Goal: Task Accomplishment & Management: Complete application form

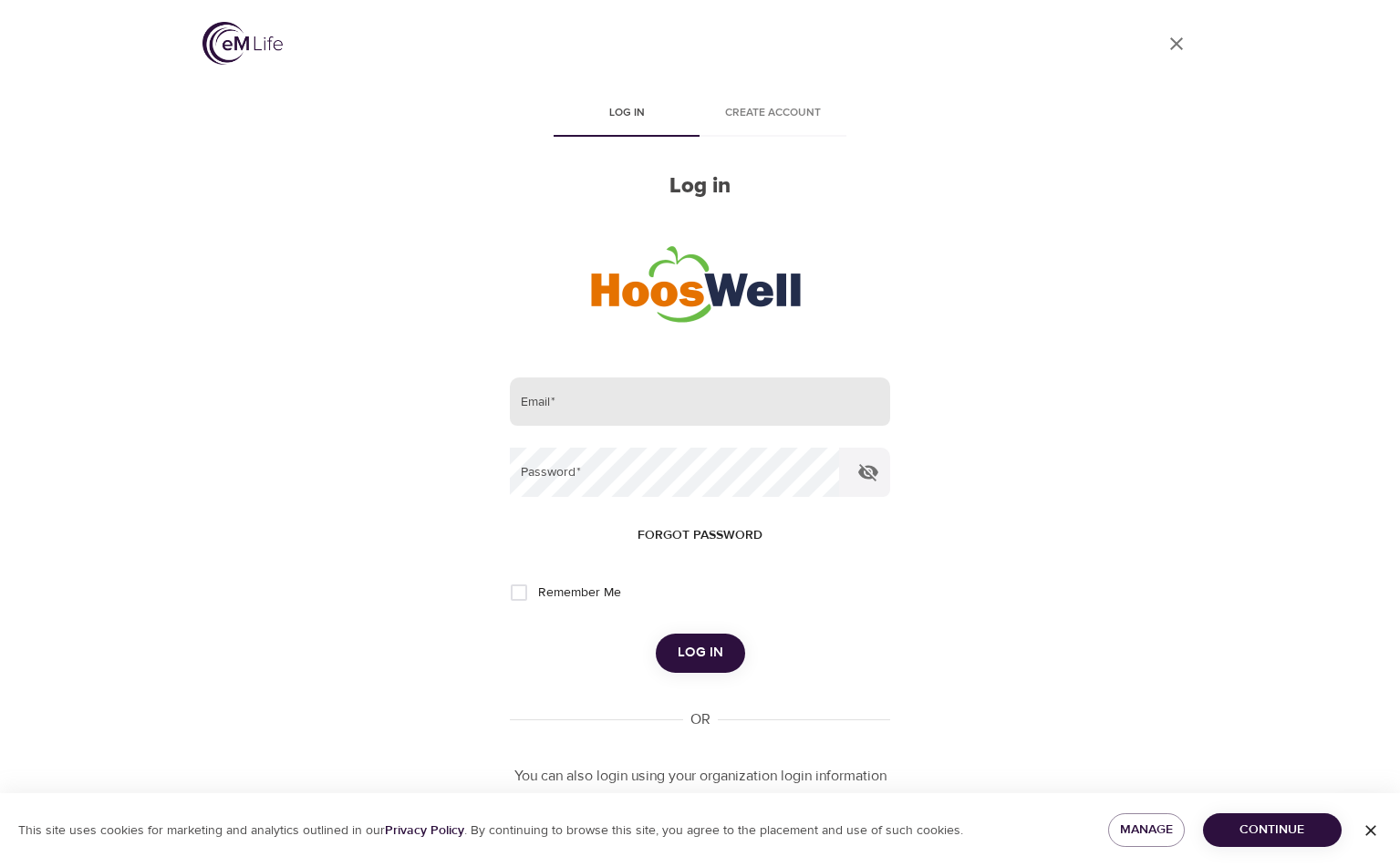
click at [545, 386] on input "email" at bounding box center [699, 401] width 379 height 49
type input "mnj6f@uvahealth.org"
click at [656, 633] on button "Log in" at bounding box center [700, 652] width 89 height 38
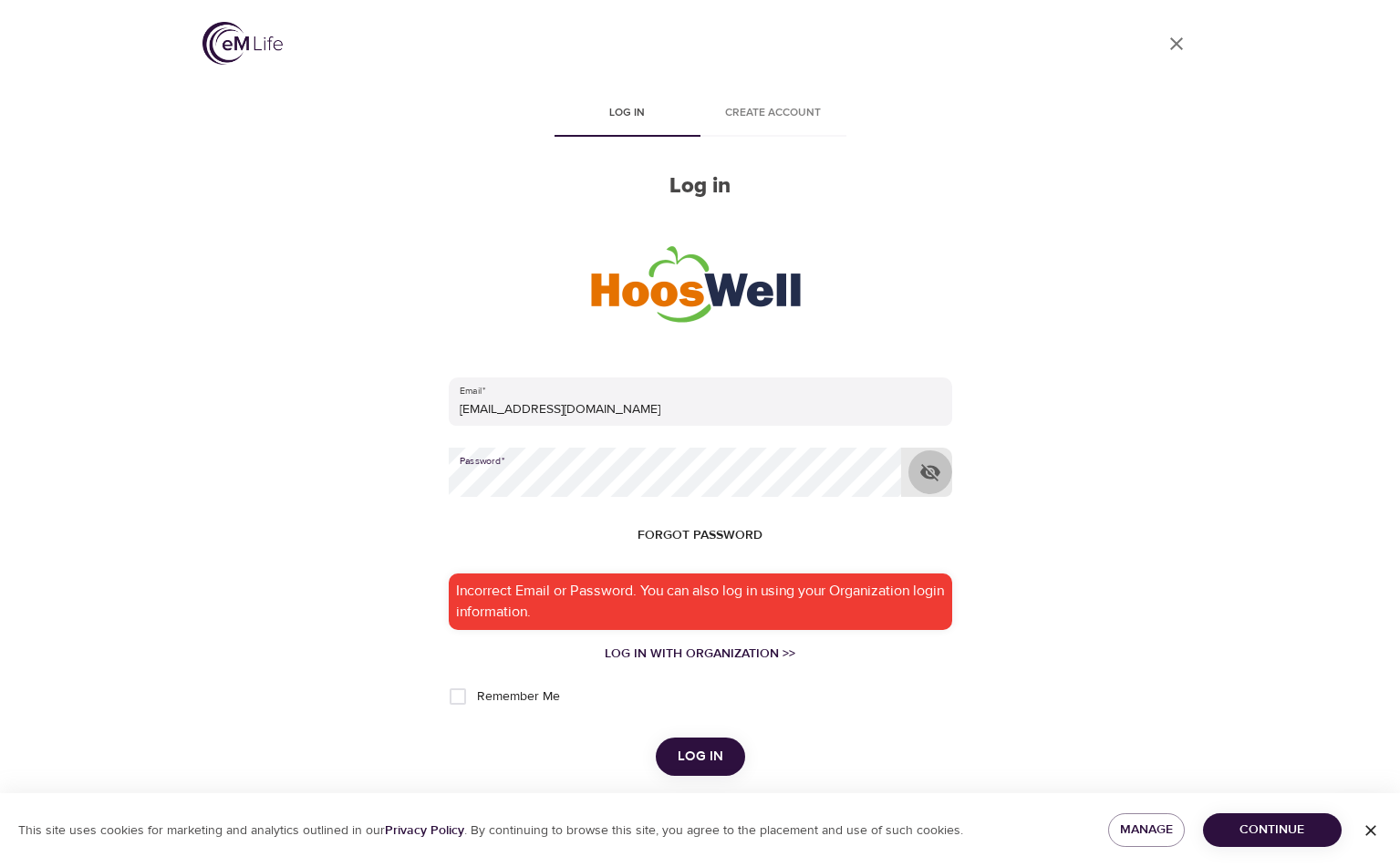
click at [924, 471] on icon "button" at bounding box center [931, 472] width 20 height 18
click at [924, 471] on icon "button" at bounding box center [931, 471] width 20 height 14
click at [676, 760] on button "Log in" at bounding box center [700, 756] width 89 height 38
click at [655, 536] on span "Forgot password" at bounding box center [700, 535] width 125 height 22
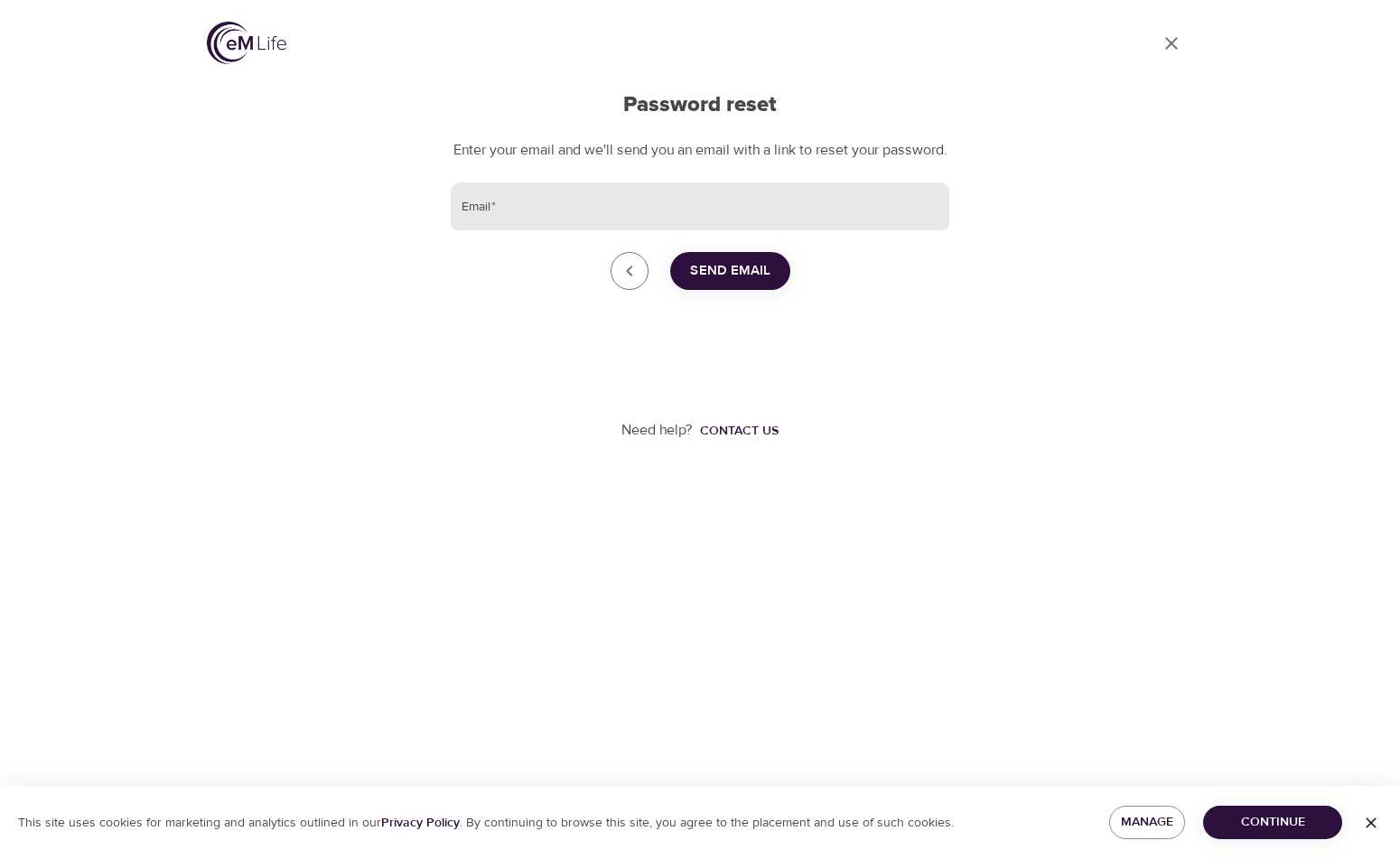
click at [548, 219] on input "Email   *" at bounding box center [700, 207] width 498 height 49
type input "mnj6f@uvahealth.org"
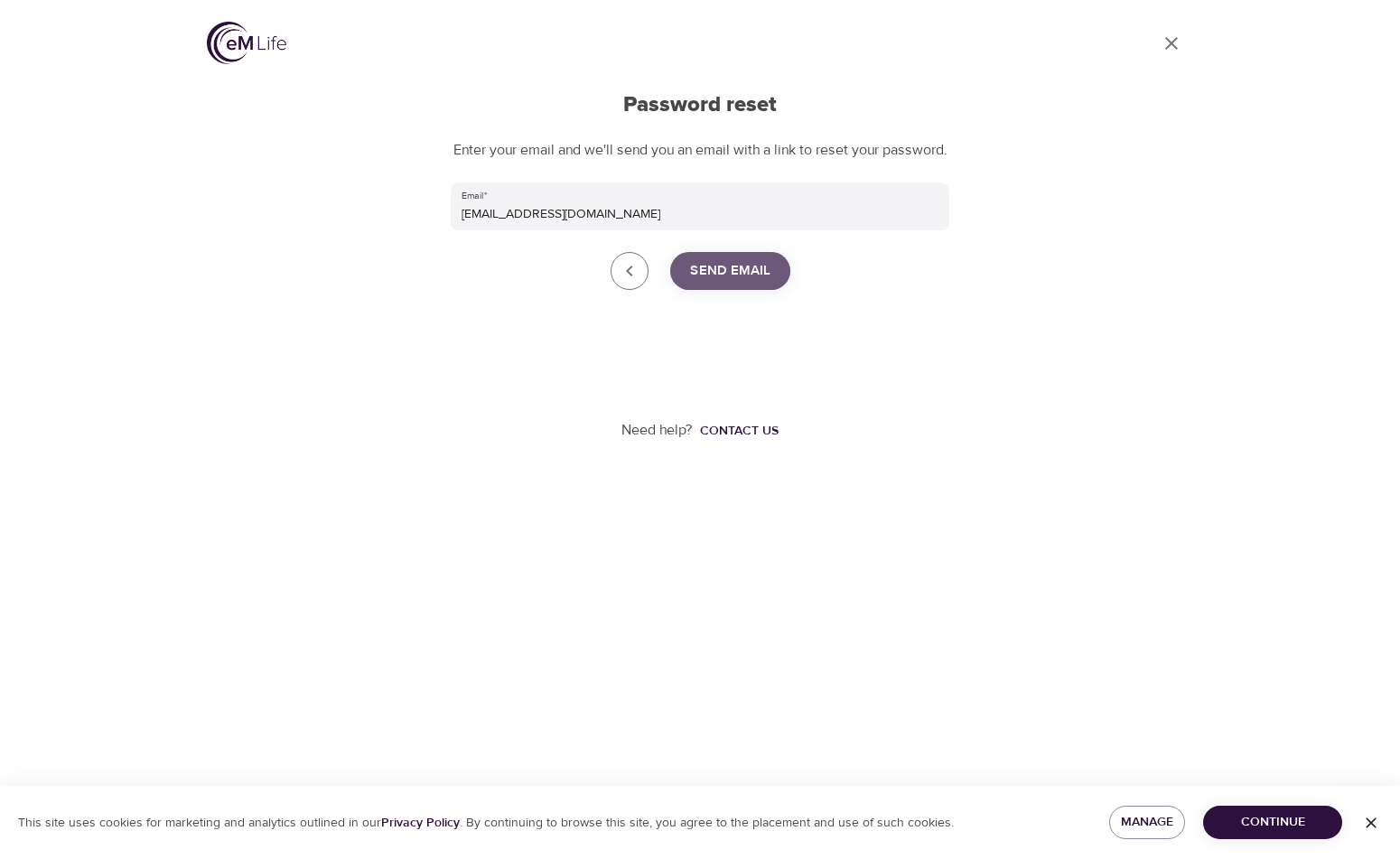
click at [746, 290] on button "Send Email" at bounding box center [730, 270] width 120 height 38
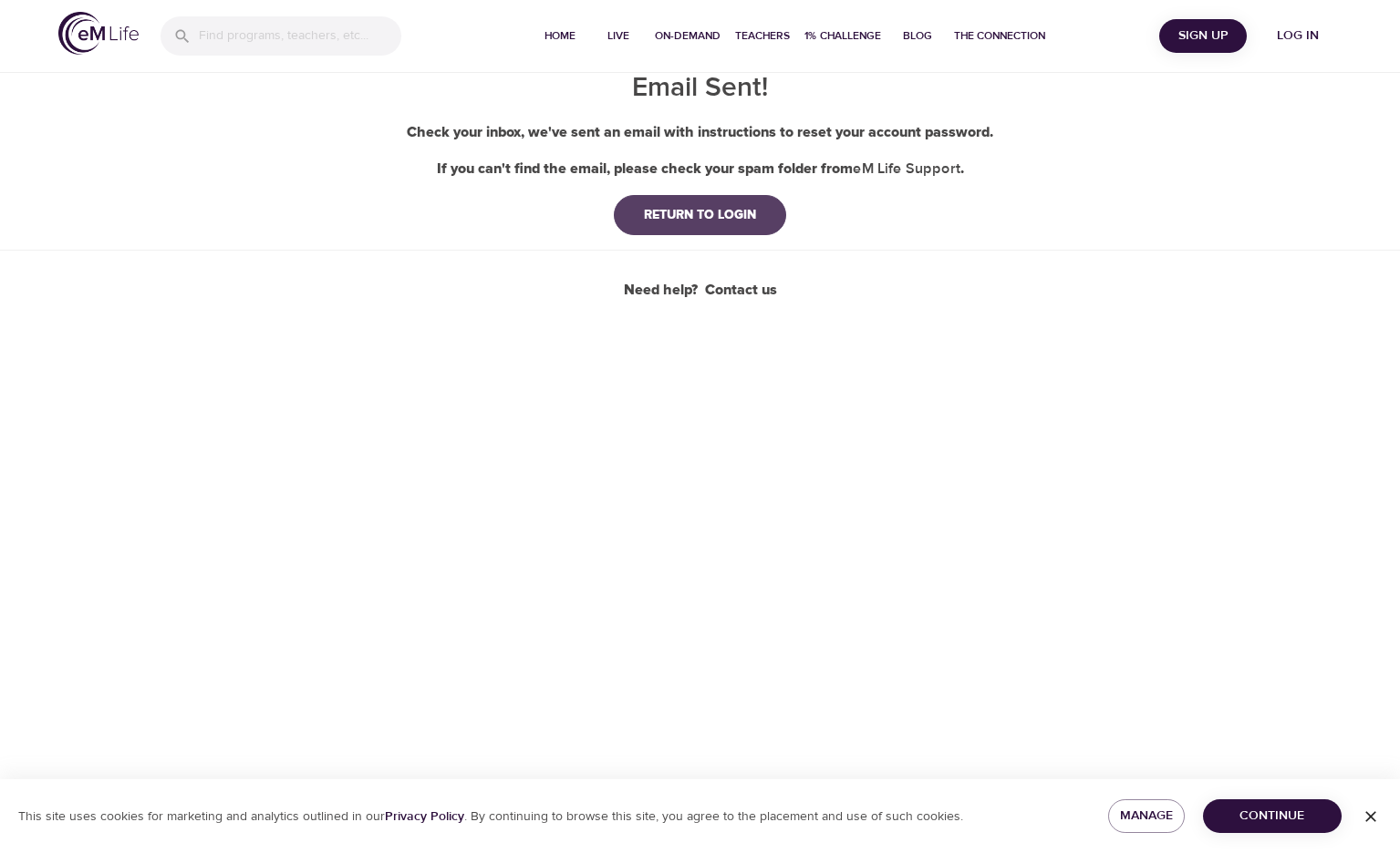
click at [718, 220] on div "RETURN TO LOGIN" at bounding box center [700, 215] width 142 height 19
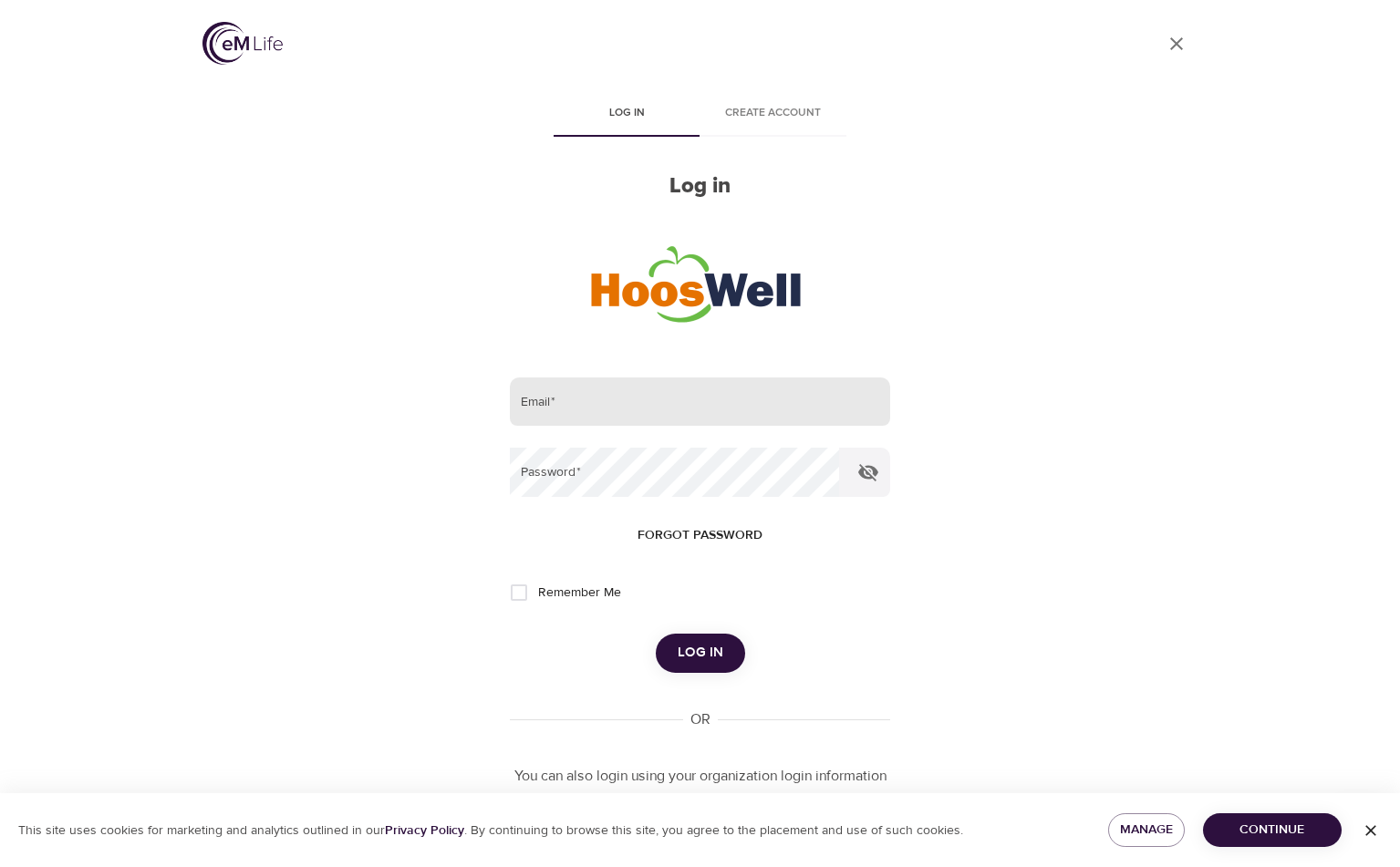
click at [618, 425] on input "email" at bounding box center [699, 401] width 379 height 49
drag, startPoint x: 623, startPoint y: 341, endPoint x: 667, endPoint y: 359, distance: 47.5
click at [625, 341] on div at bounding box center [700, 285] width 272 height 142
click at [511, 414] on input "mn" at bounding box center [699, 401] width 379 height 49
click at [566, 403] on input "mn" at bounding box center [699, 401] width 379 height 49
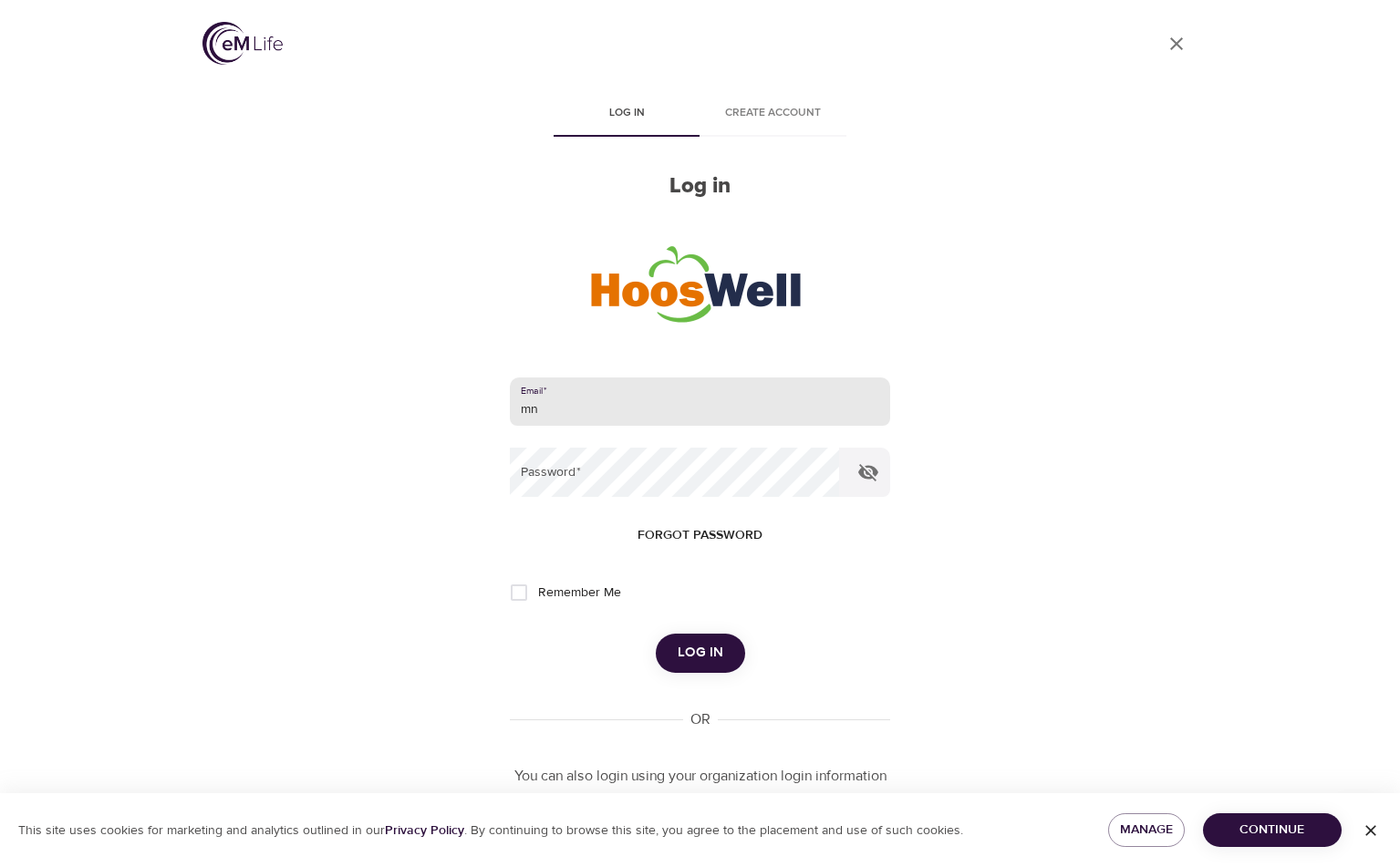
drag, startPoint x: 700, startPoint y: 408, endPoint x: 196, endPoint y: 389, distance: 504.4
click at [197, 388] on div "User Profile Log in Create account Log in Email   * mn Password   * Forgot pass…" at bounding box center [700, 433] width 1040 height 867
type input "mnj6f@virginia.edu"
click at [686, 651] on span "Log in" at bounding box center [700, 652] width 46 height 23
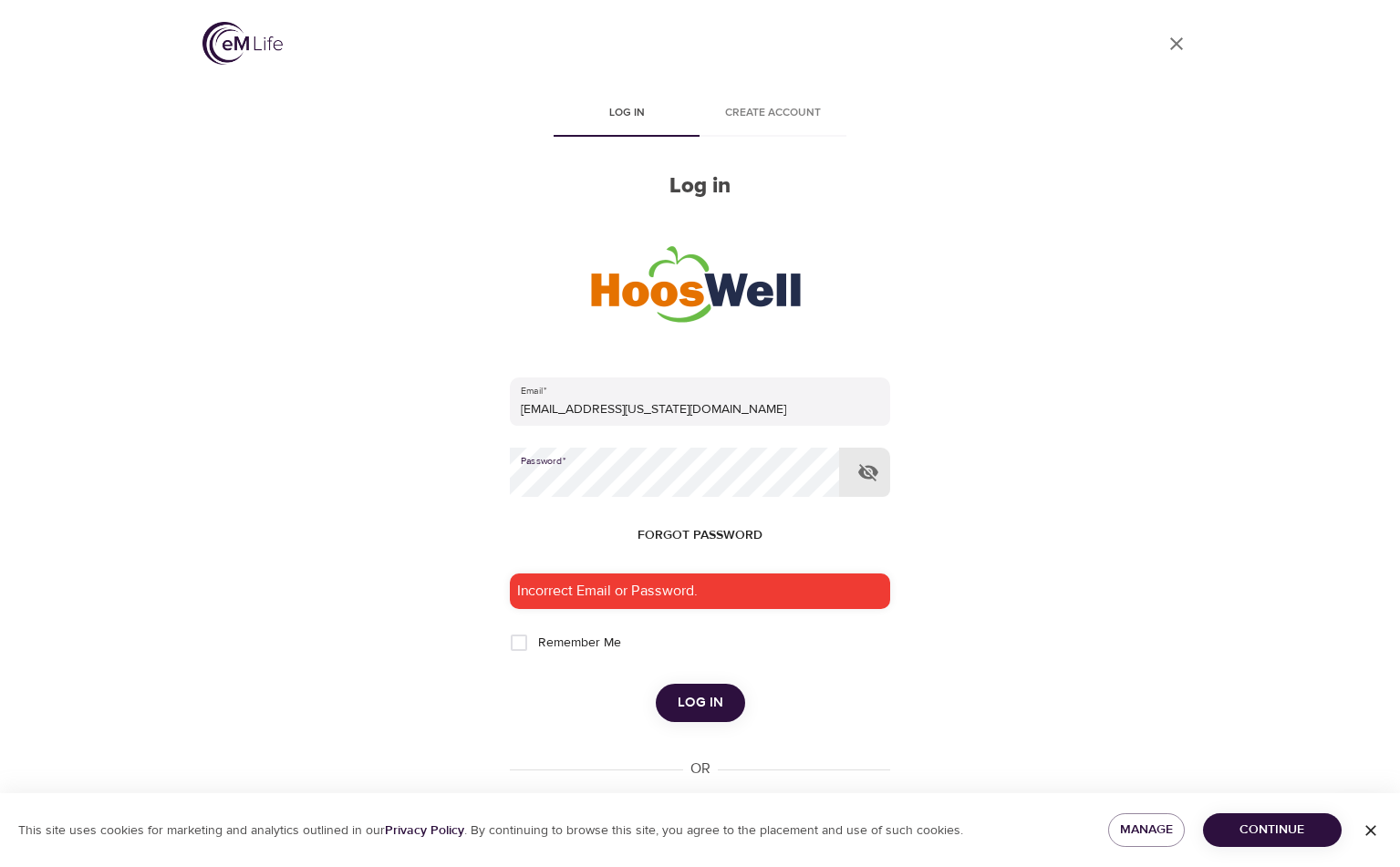
click at [273, 528] on div "User Profile Log in Create account Log in Email   * mnj6f@virginia.edu Password…" at bounding box center [700, 433] width 1040 height 867
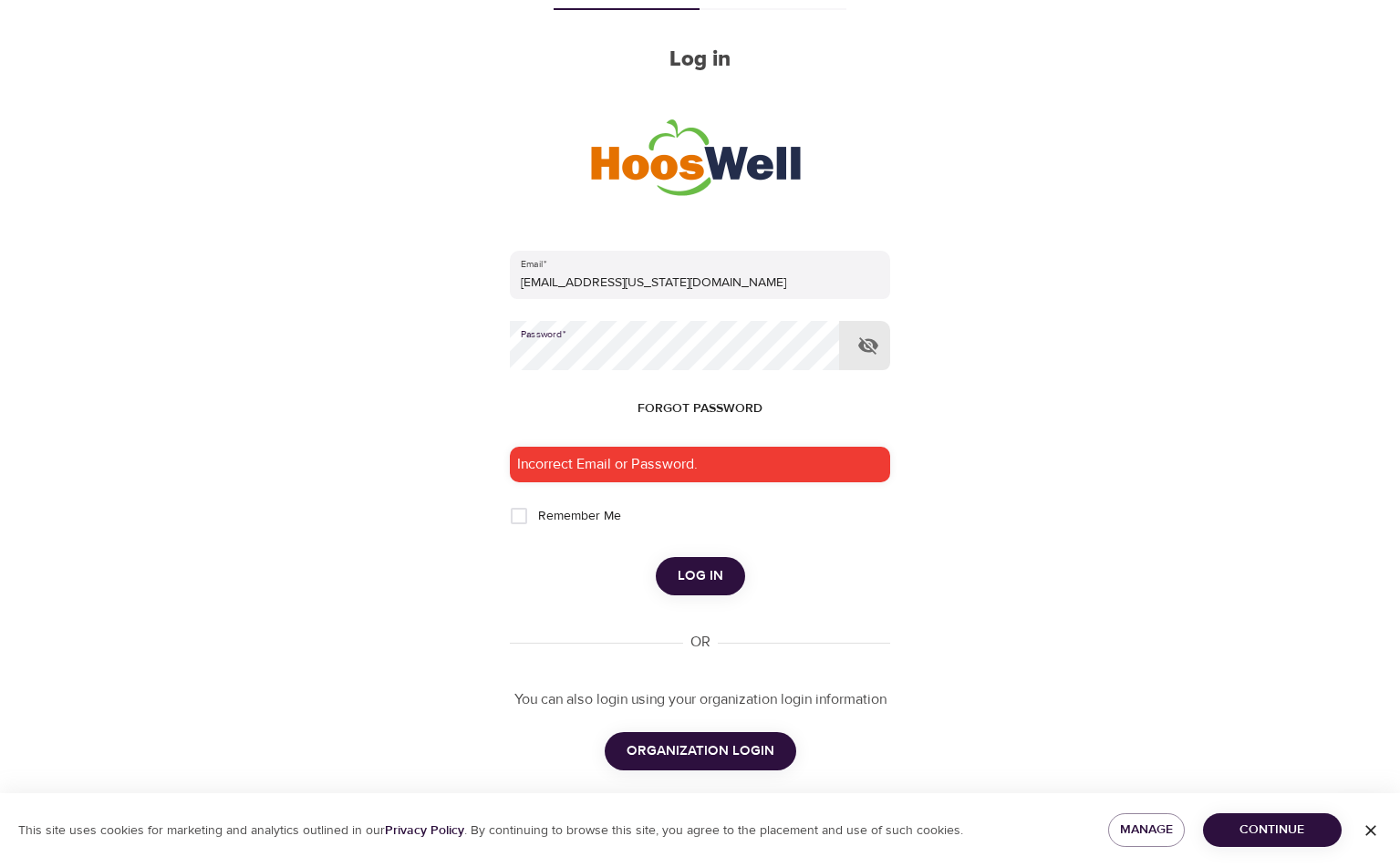
scroll to position [146, 0]
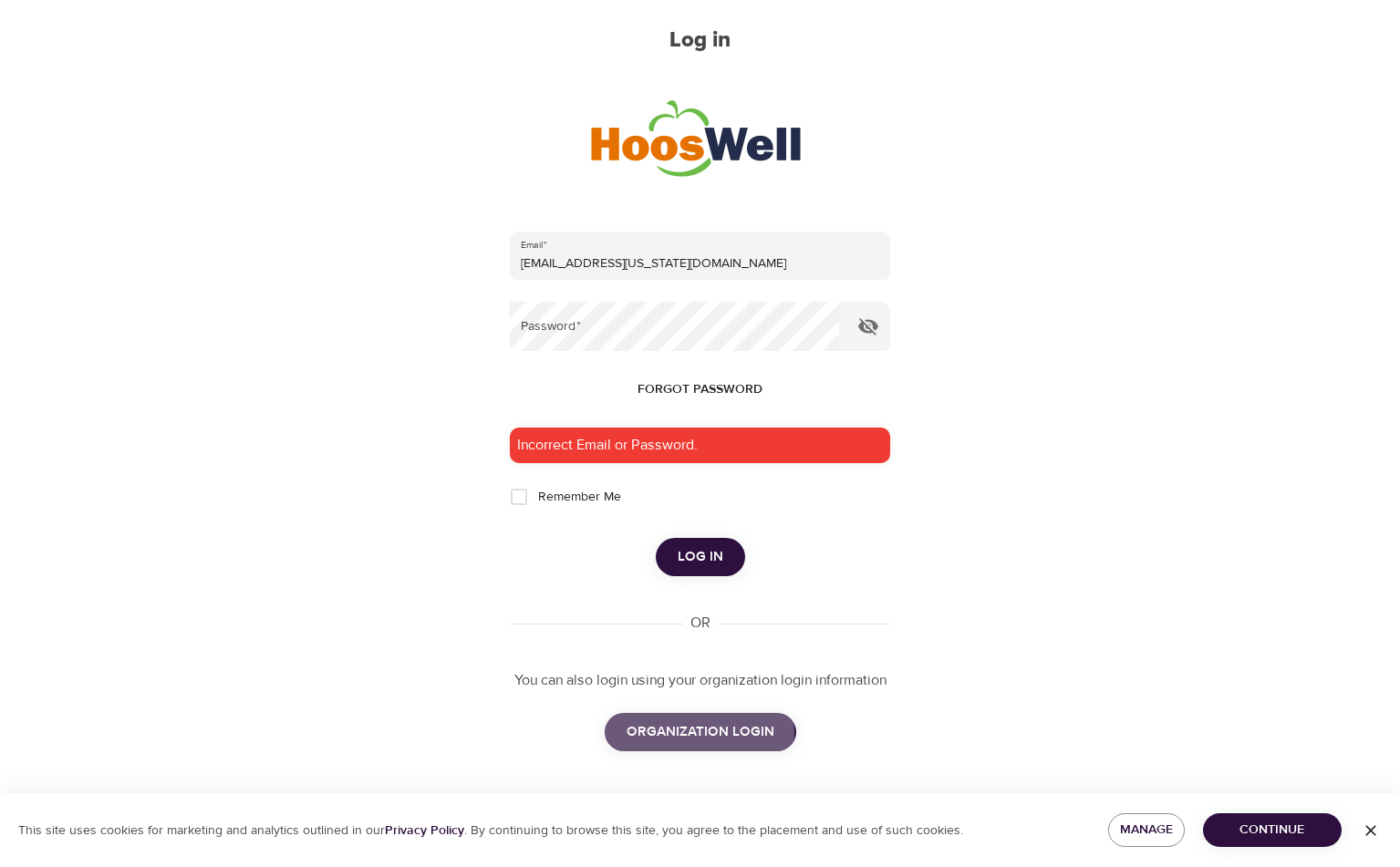
click at [692, 732] on span "ORGANIZATION LOGIN" at bounding box center [700, 731] width 148 height 23
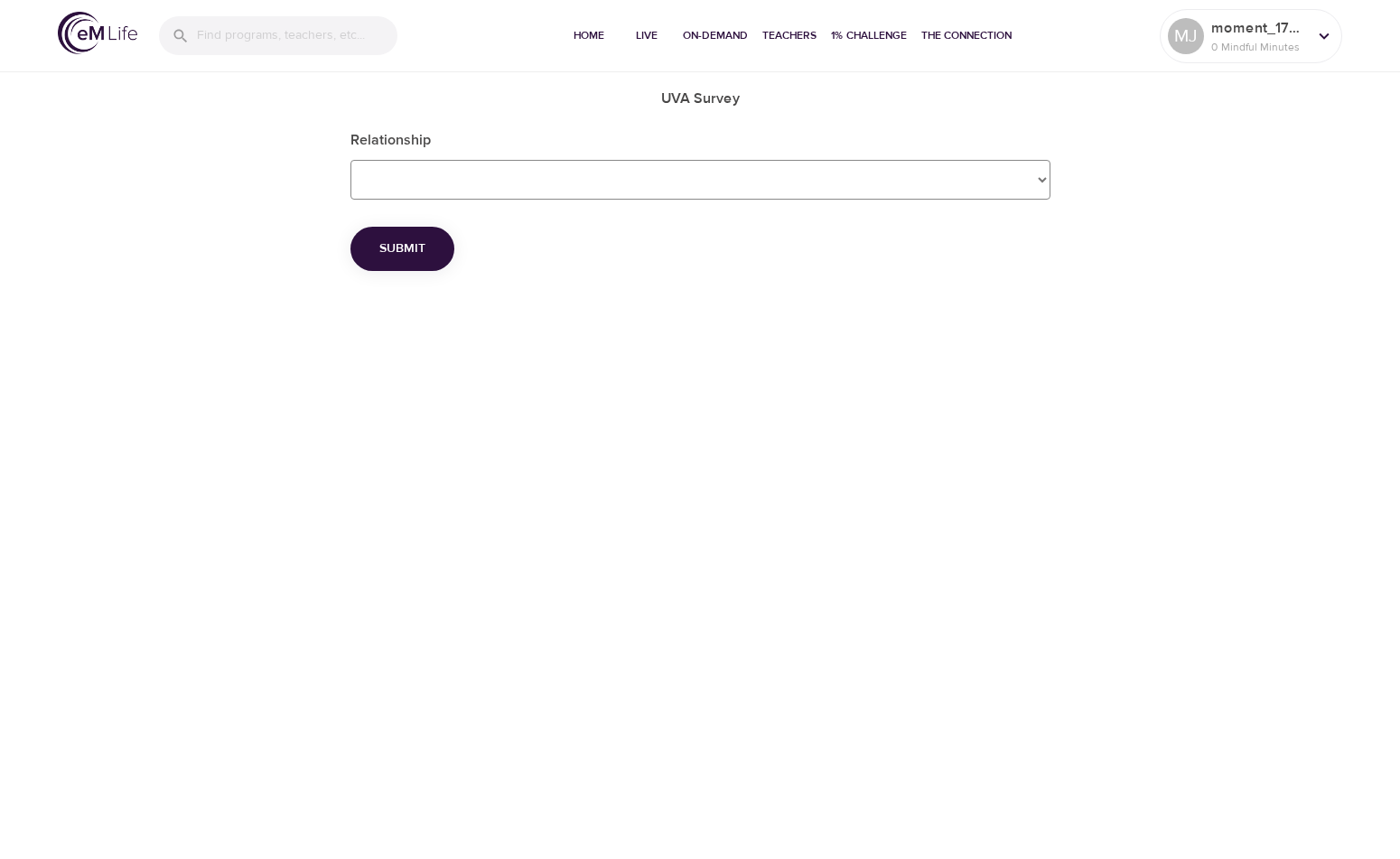
drag, startPoint x: 1034, startPoint y: 187, endPoint x: 1023, endPoint y: 186, distance: 11.0
click at [1028, 186] on Survey_Relationship "Employee Dependent Spouse" at bounding box center [700, 179] width 700 height 40
select Survey_Relationship "Employee"
click at [351, 160] on Survey_Relationship "Employee Dependent Spouse" at bounding box center [700, 179] width 700 height 40
click at [398, 253] on span "Submit" at bounding box center [402, 248] width 46 height 22
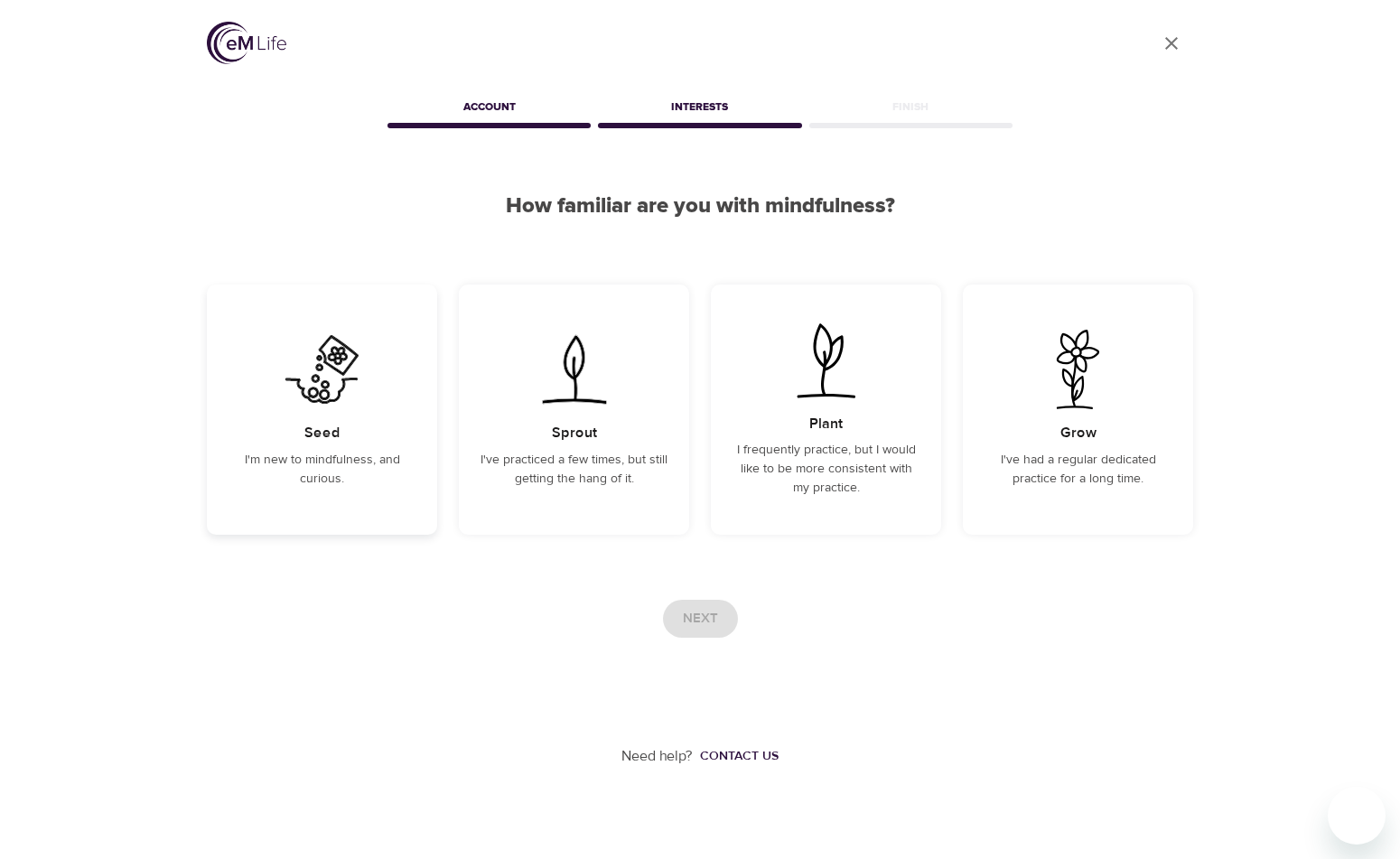
click at [401, 483] on p "I'm new to mindfulness, and curious." at bounding box center [322, 469] width 187 height 38
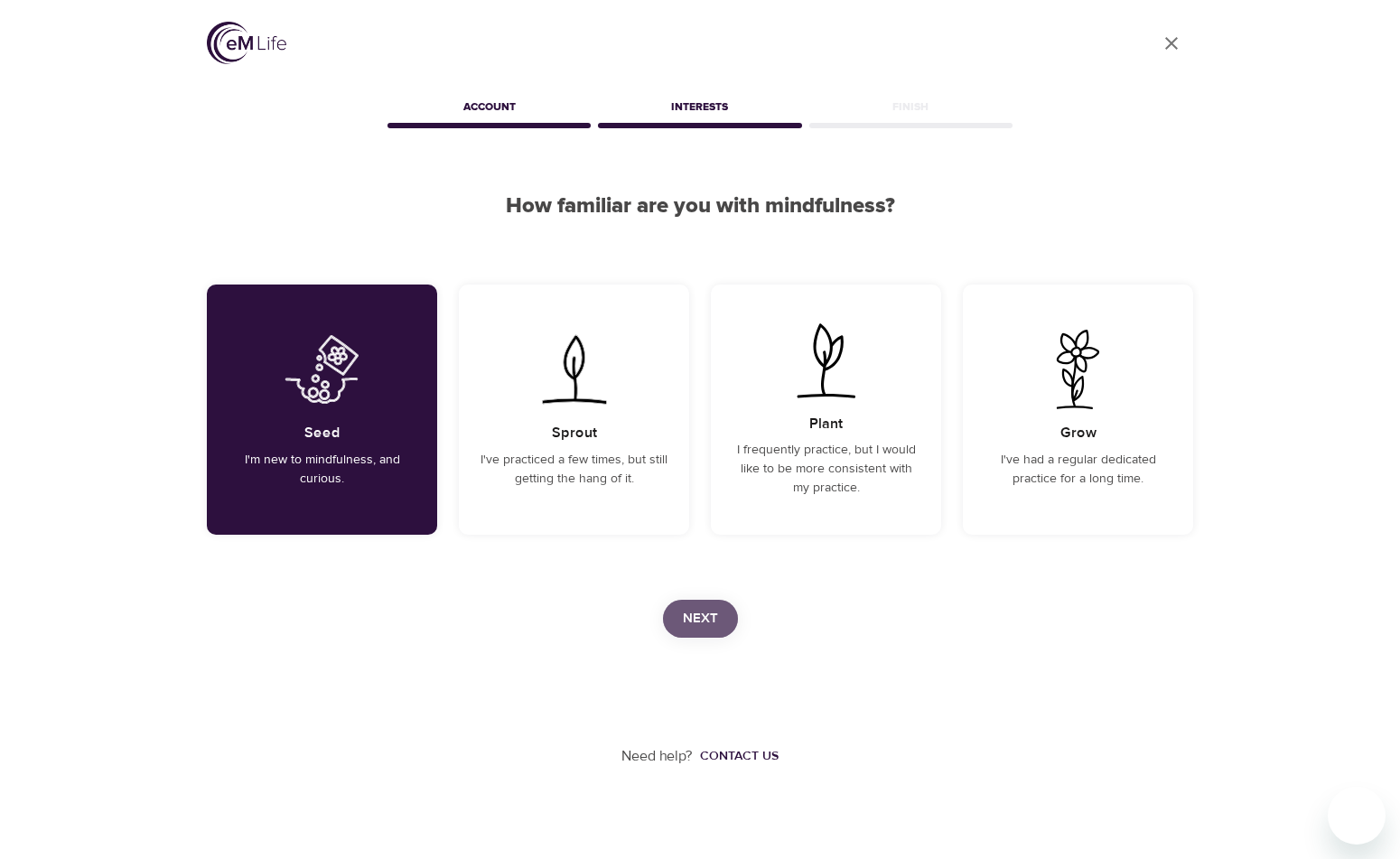
click at [687, 618] on span "Next" at bounding box center [700, 618] width 35 height 23
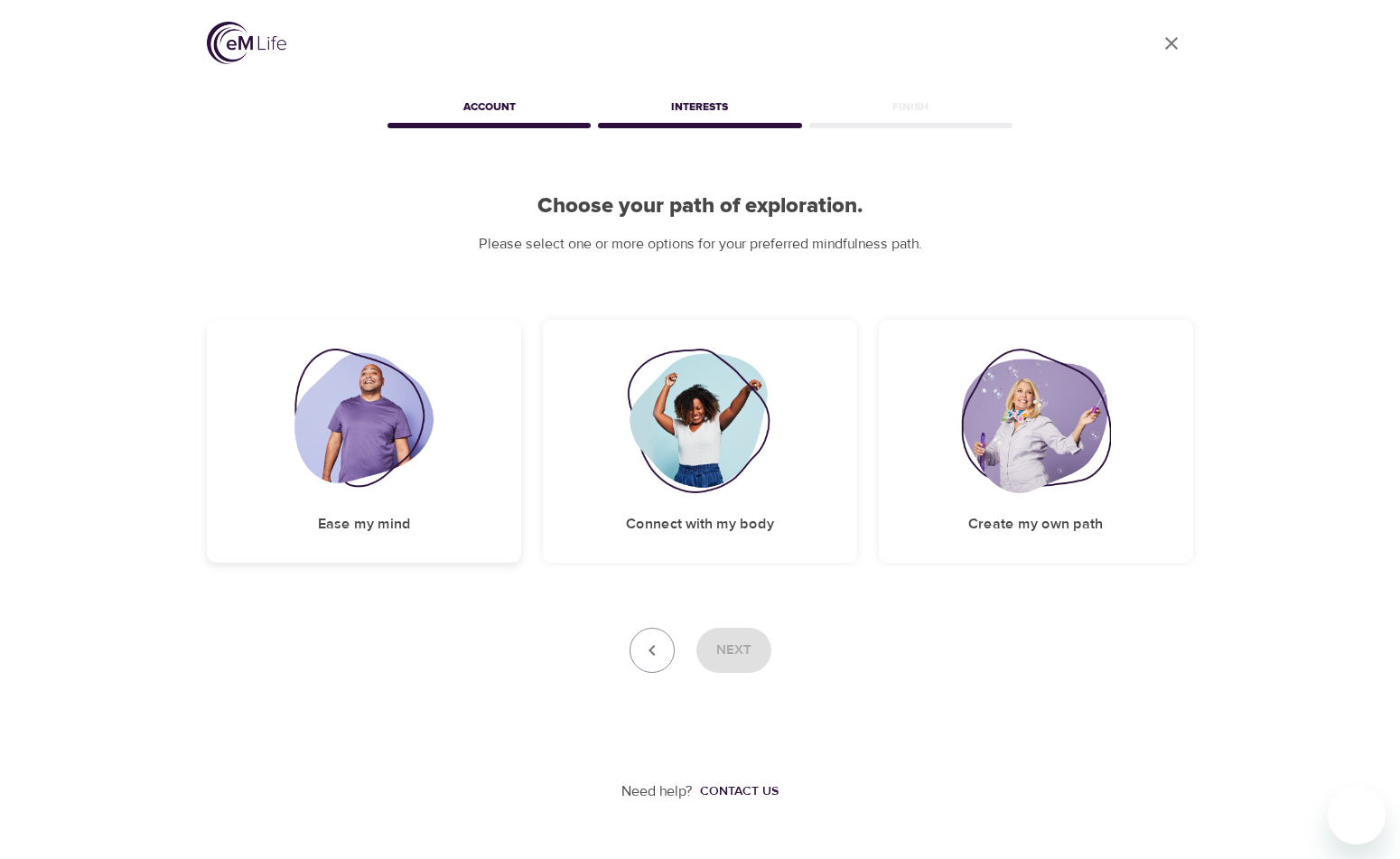
drag, startPoint x: 392, startPoint y: 515, endPoint x: 390, endPoint y: 526, distance: 11.2
click at [390, 526] on h5 "Ease my mind" at bounding box center [365, 524] width 93 height 19
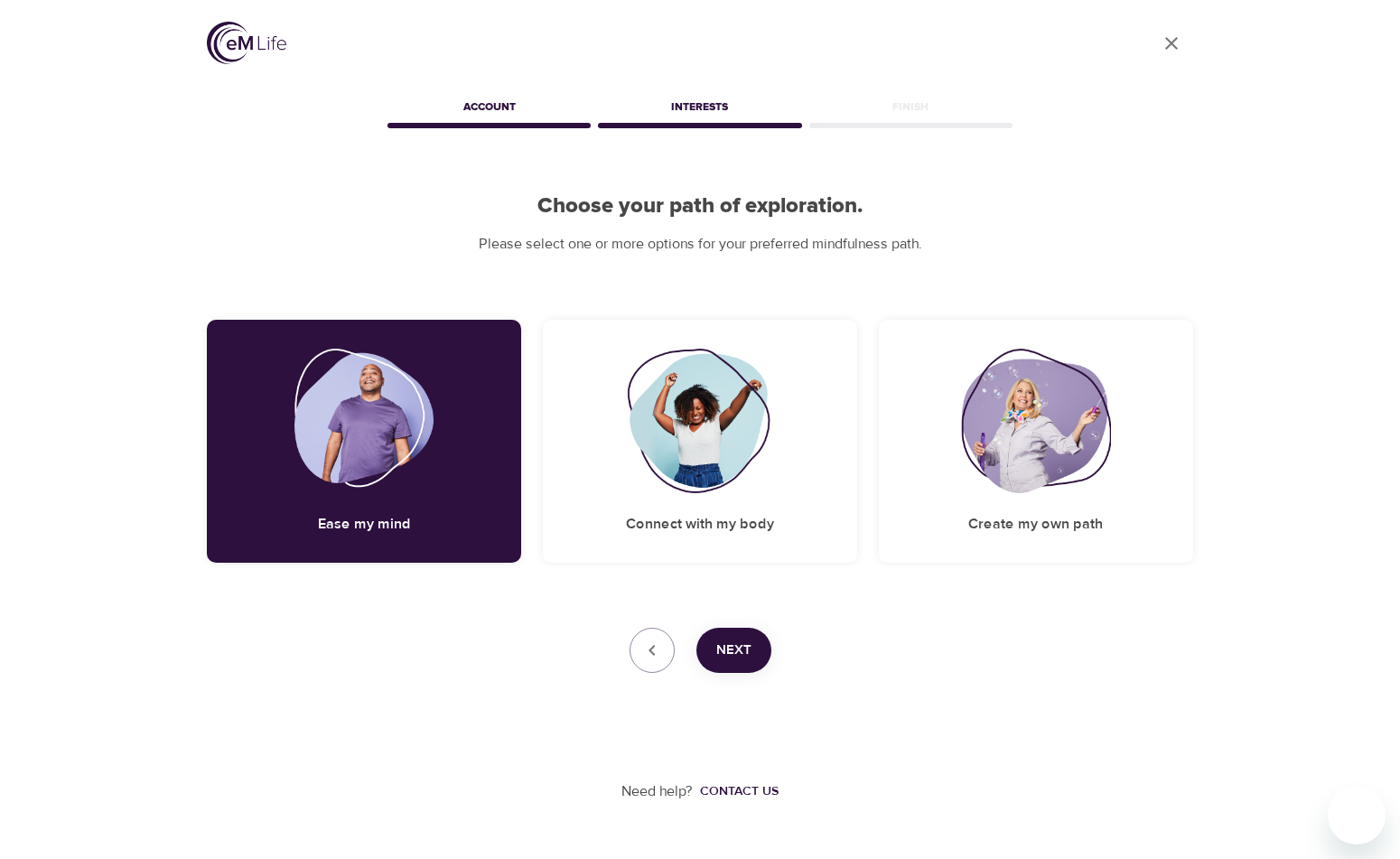
click at [742, 619] on div "User Profile Account Interests Finish Choose your path of exploration. Please s…" at bounding box center [700, 400] width 1030 height 802
click at [750, 644] on span "Next" at bounding box center [734, 650] width 35 height 23
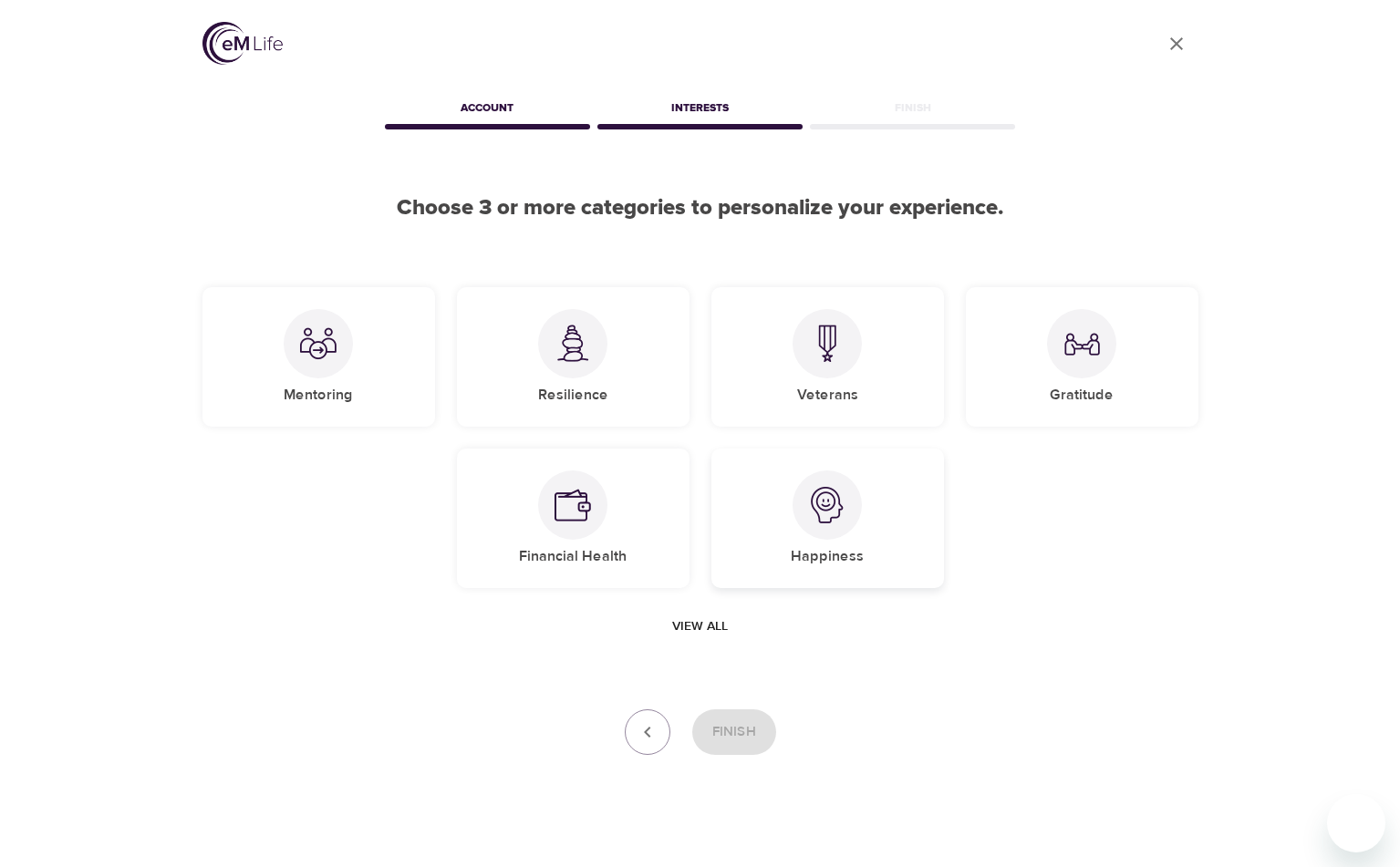
click at [822, 519] on img at bounding box center [826, 505] width 36 height 36
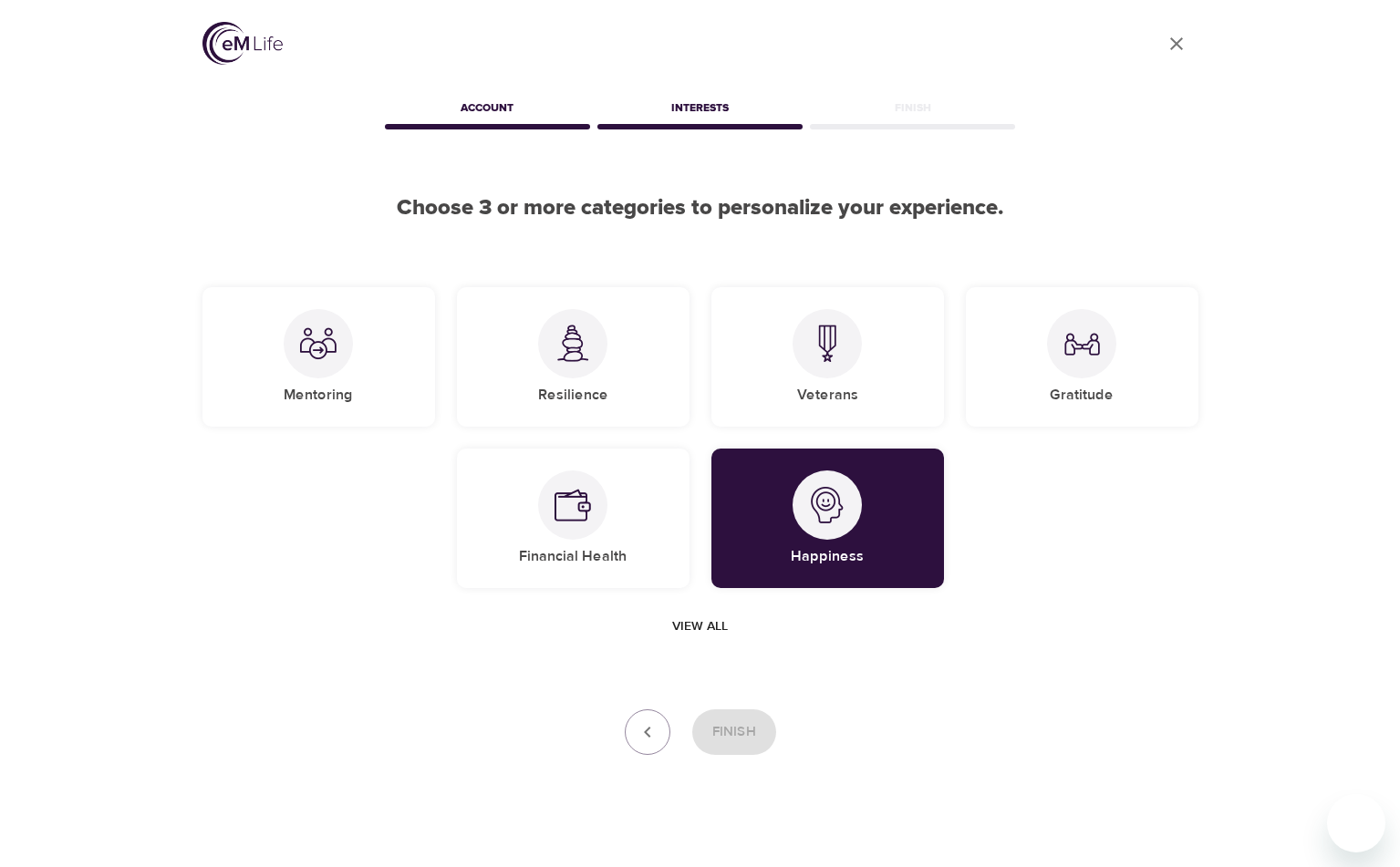
drag, startPoint x: 263, startPoint y: 386, endPoint x: 410, endPoint y: 427, distance: 152.6
click at [264, 386] on div "Mentoring" at bounding box center [319, 357] width 233 height 140
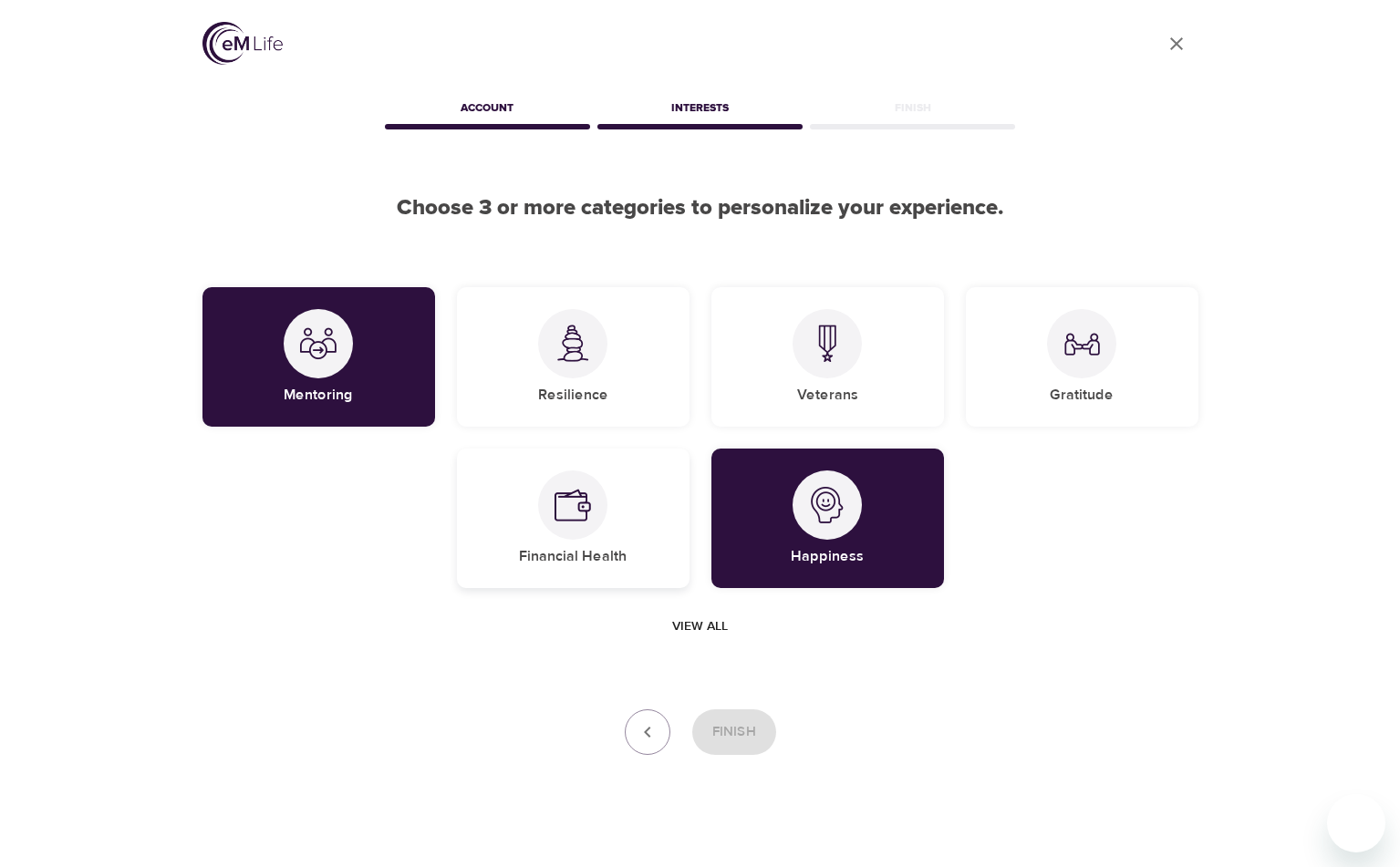
click at [542, 460] on div "Financial Health" at bounding box center [573, 519] width 233 height 140
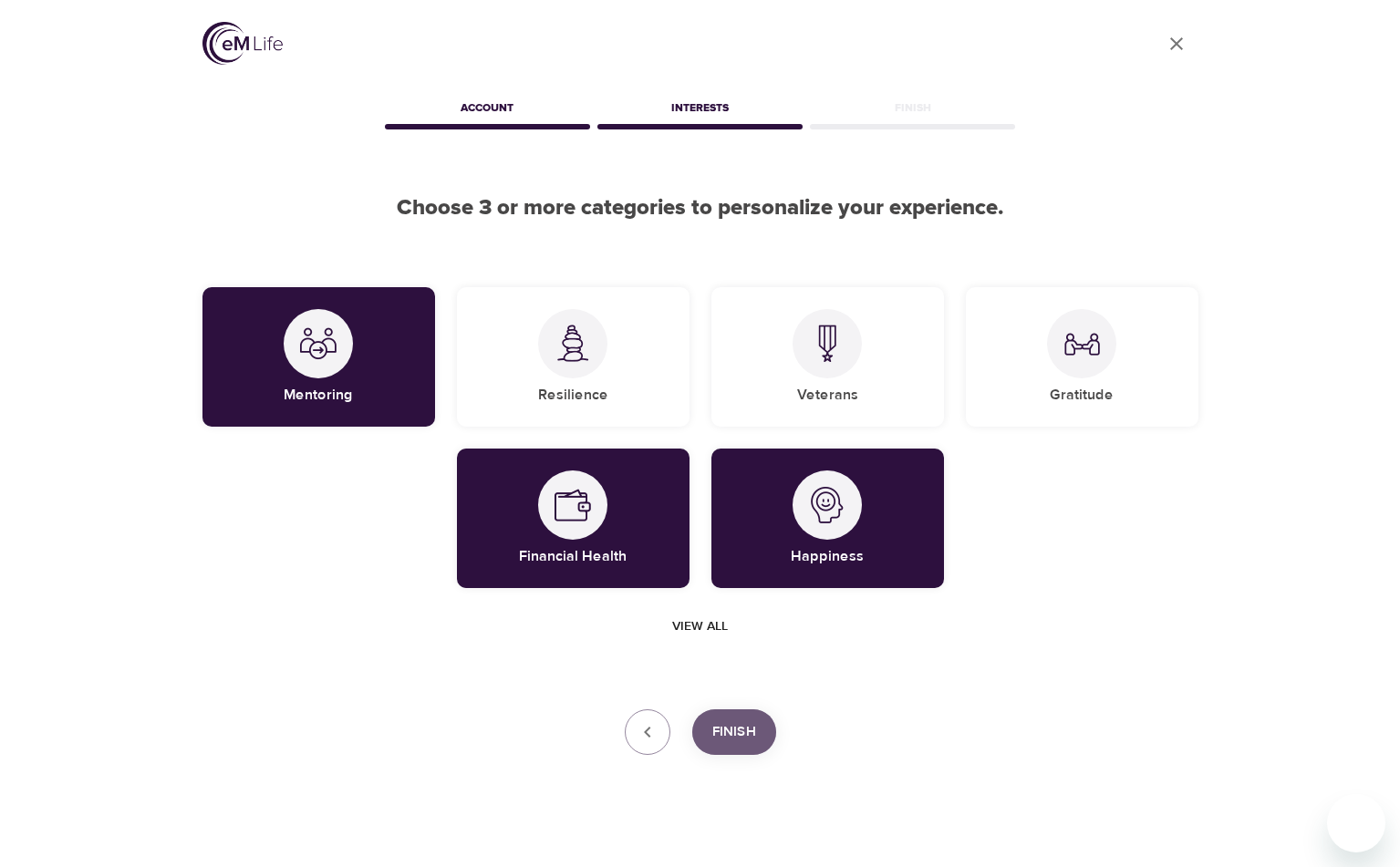
click at [722, 736] on span "Finish" at bounding box center [734, 731] width 44 height 23
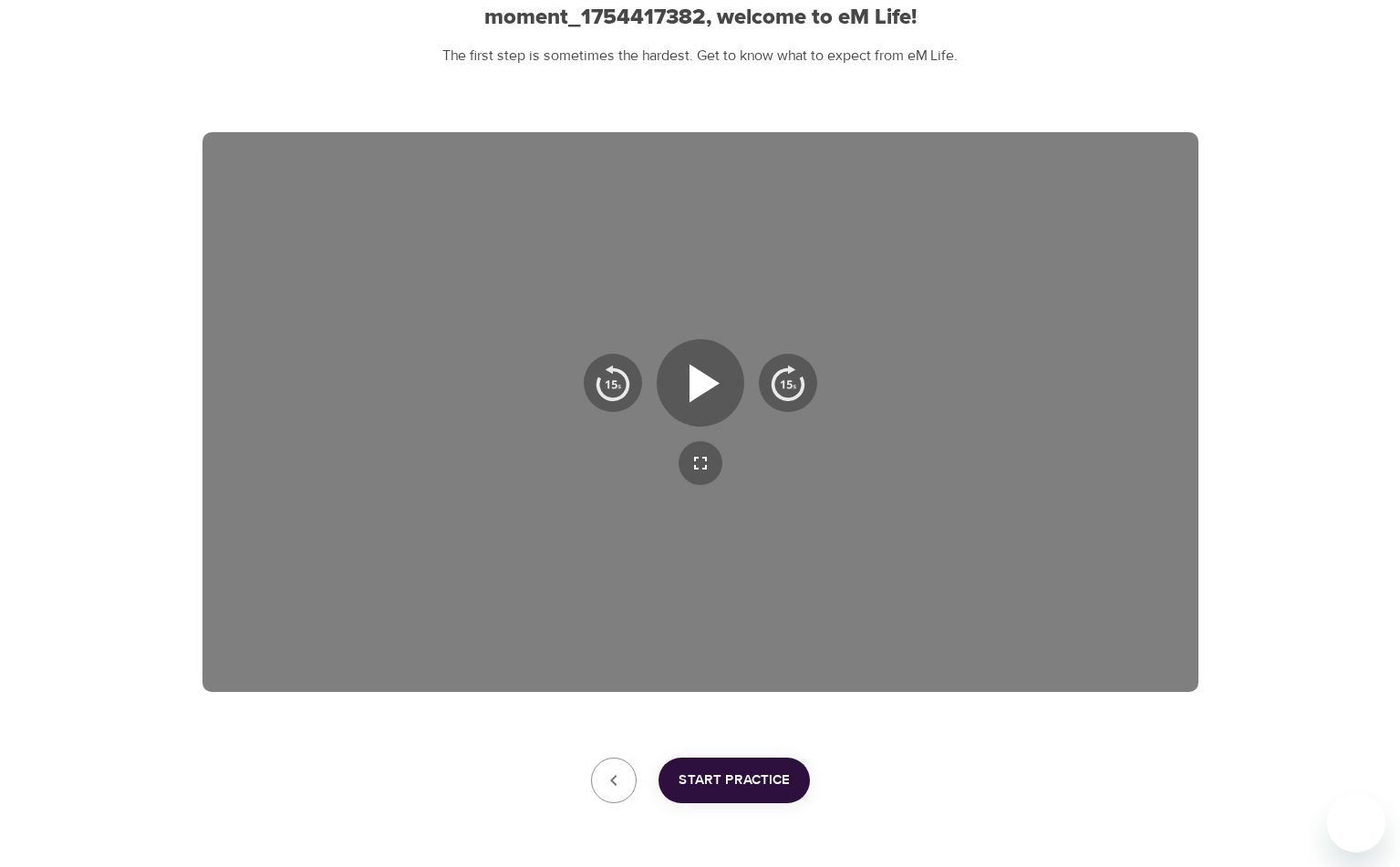
scroll to position [257, 0]
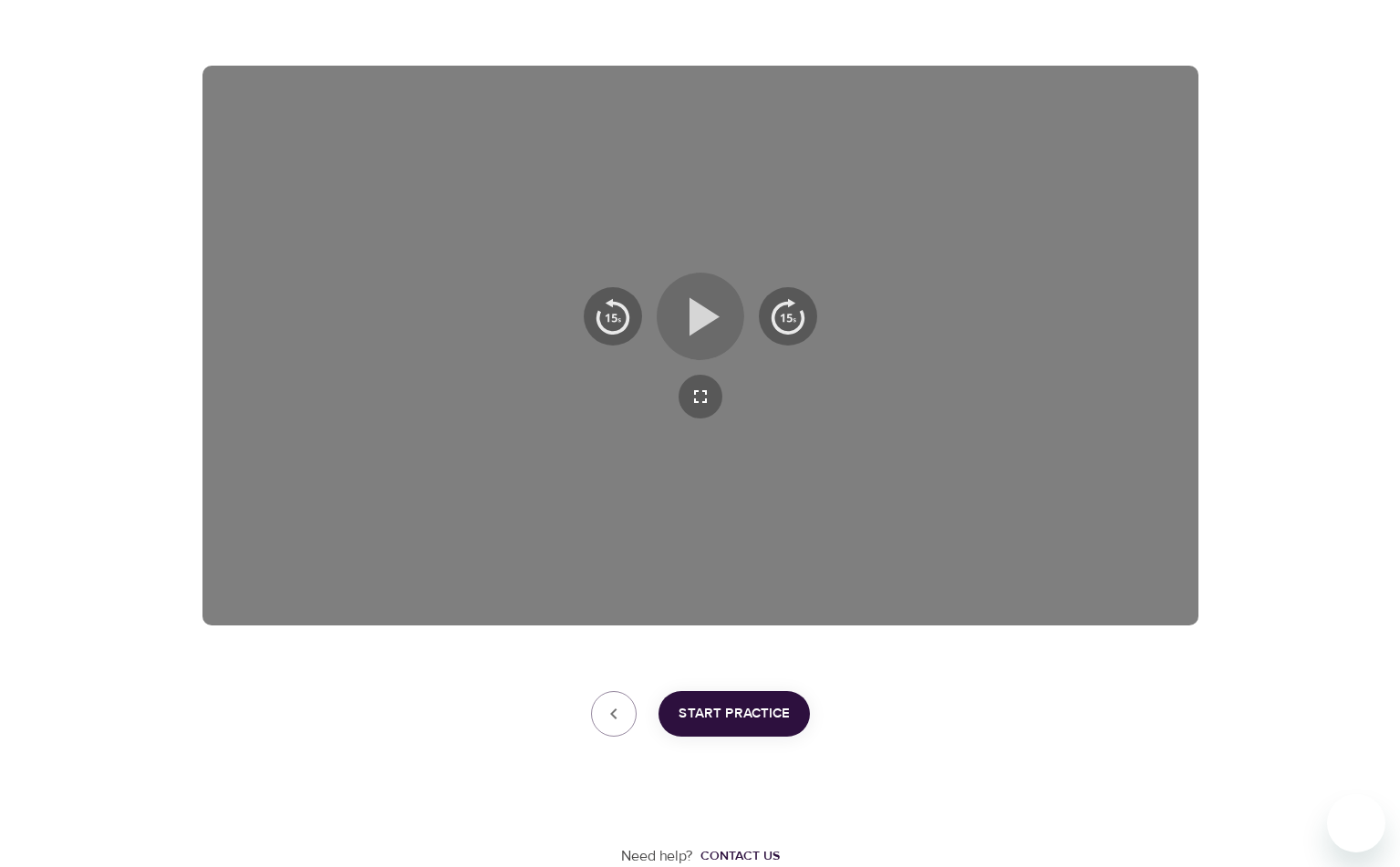
click at [706, 341] on icon "button" at bounding box center [700, 316] width 65 height 65
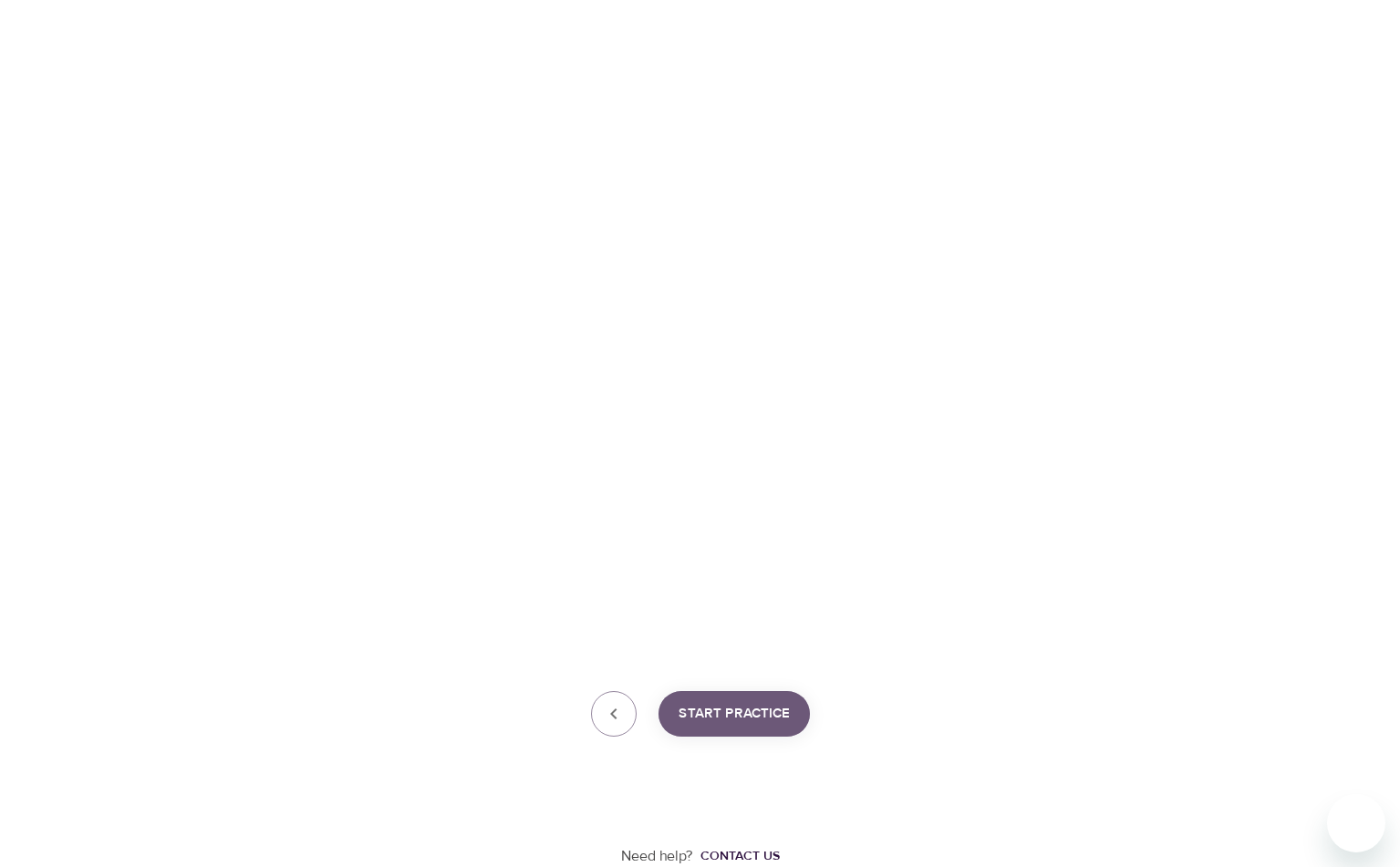
click at [729, 719] on span "Start Practice" at bounding box center [733, 713] width 111 height 23
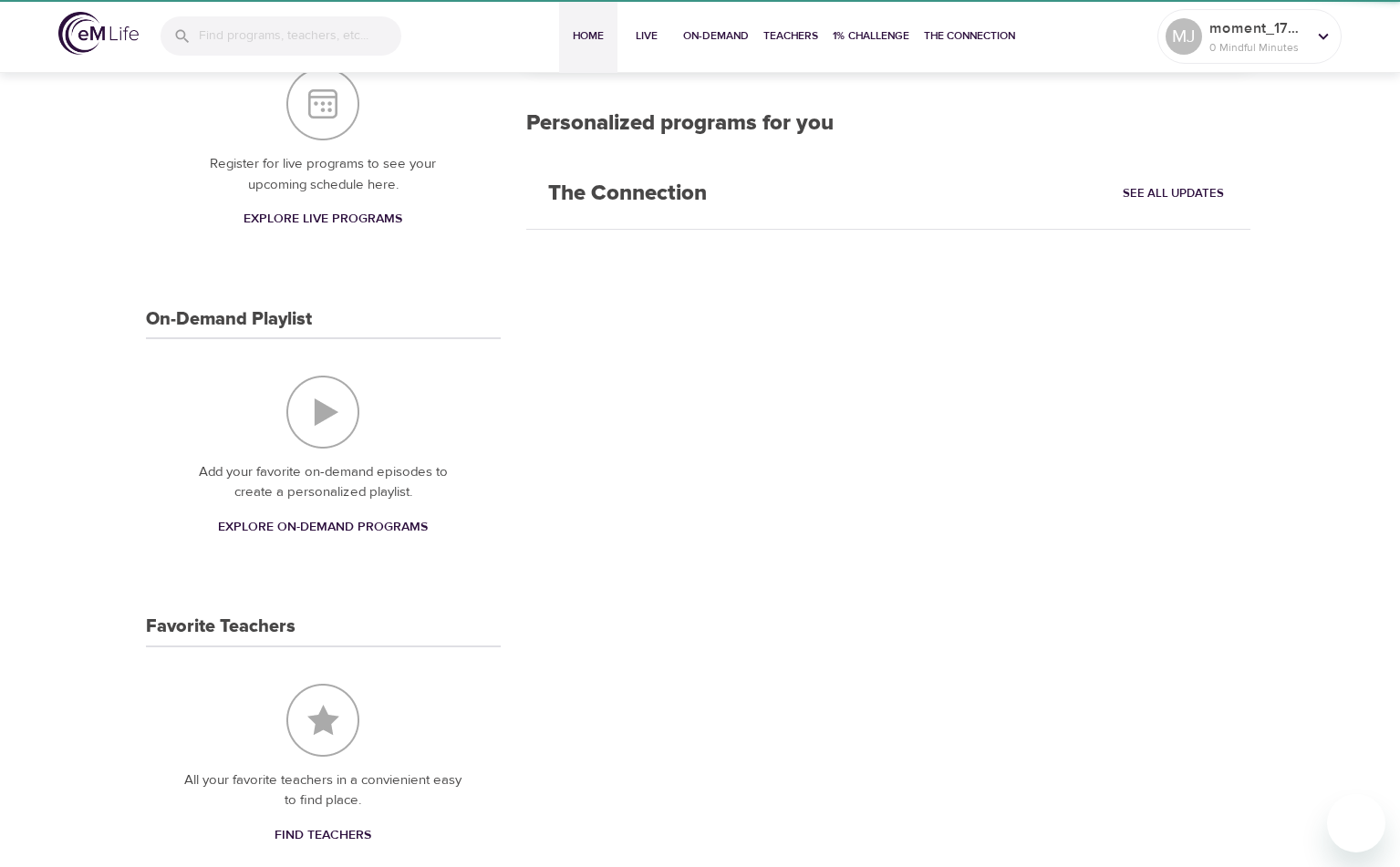
scroll to position [237, 0]
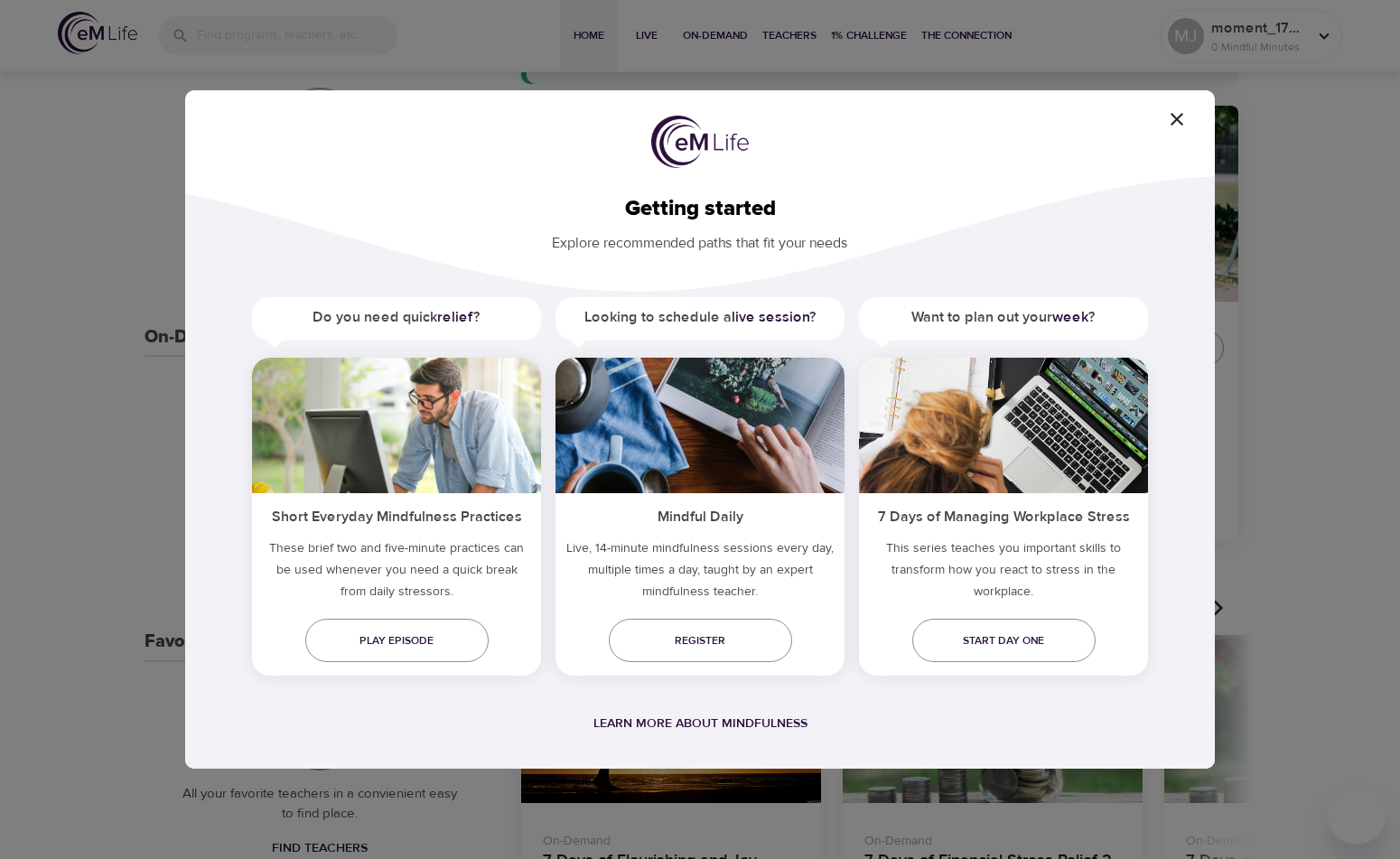
click at [1176, 118] on icon "button" at bounding box center [1178, 119] width 13 height 13
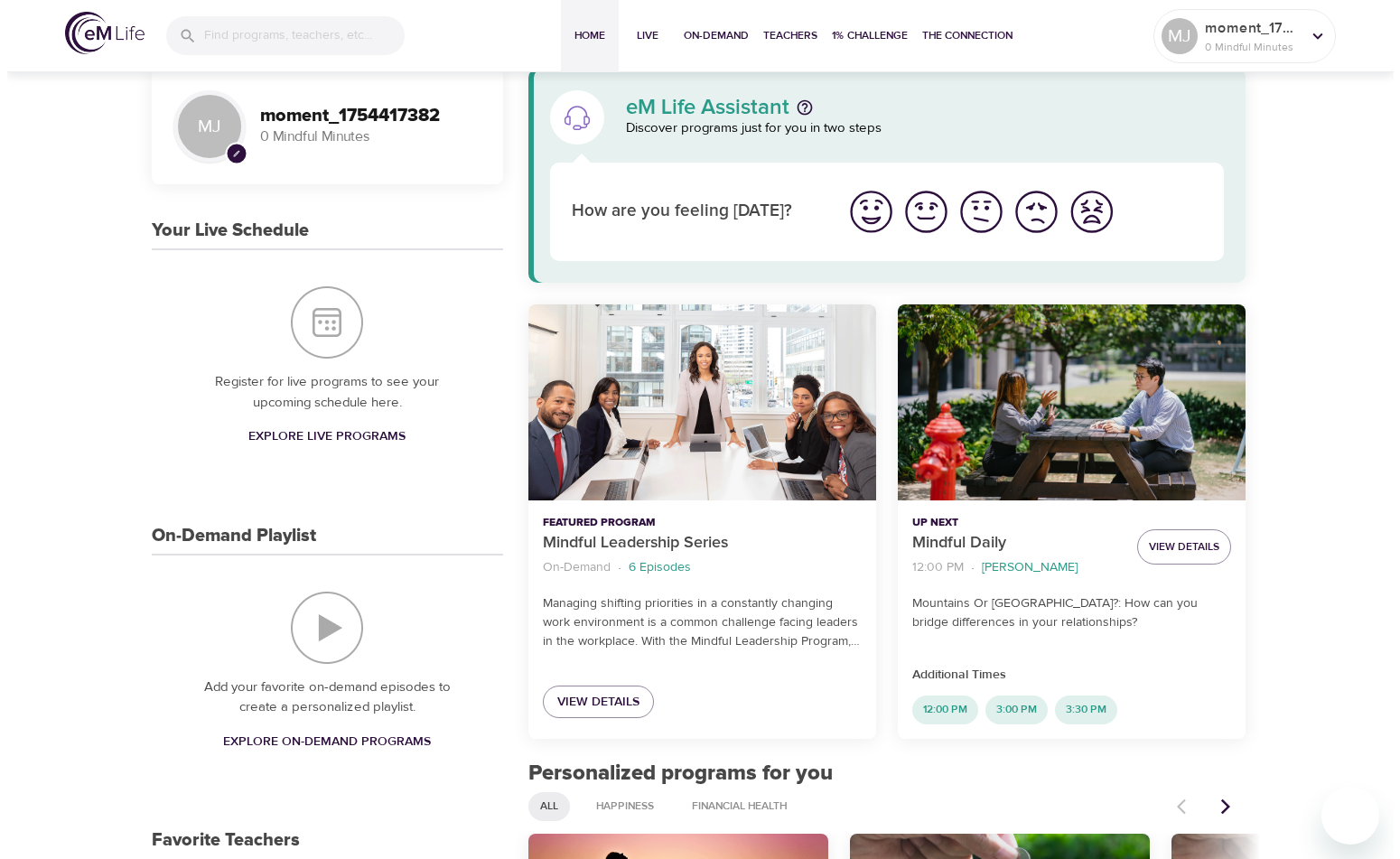
scroll to position [0, 0]
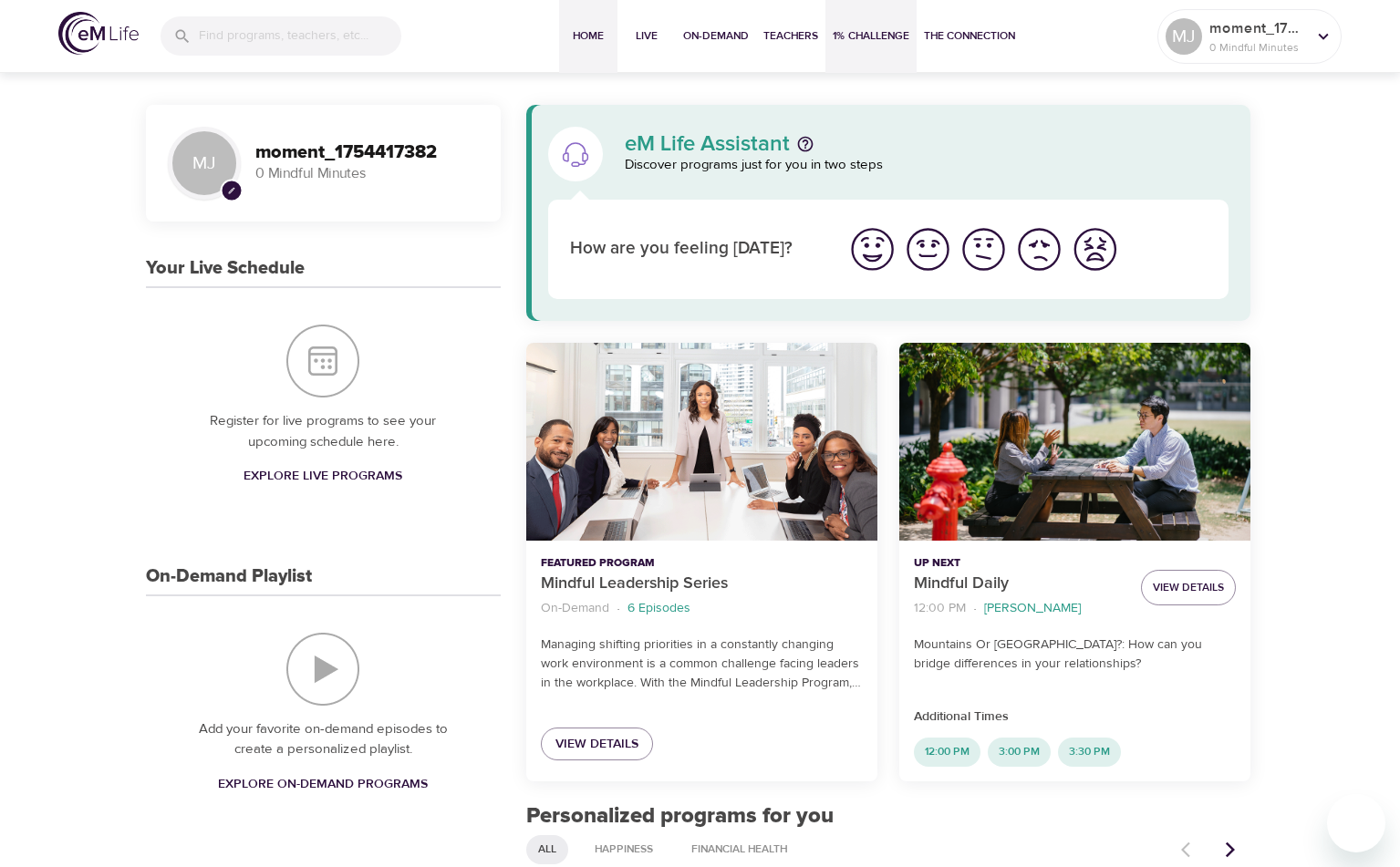
click at [894, 34] on span "1% Challenge" at bounding box center [871, 35] width 76 height 20
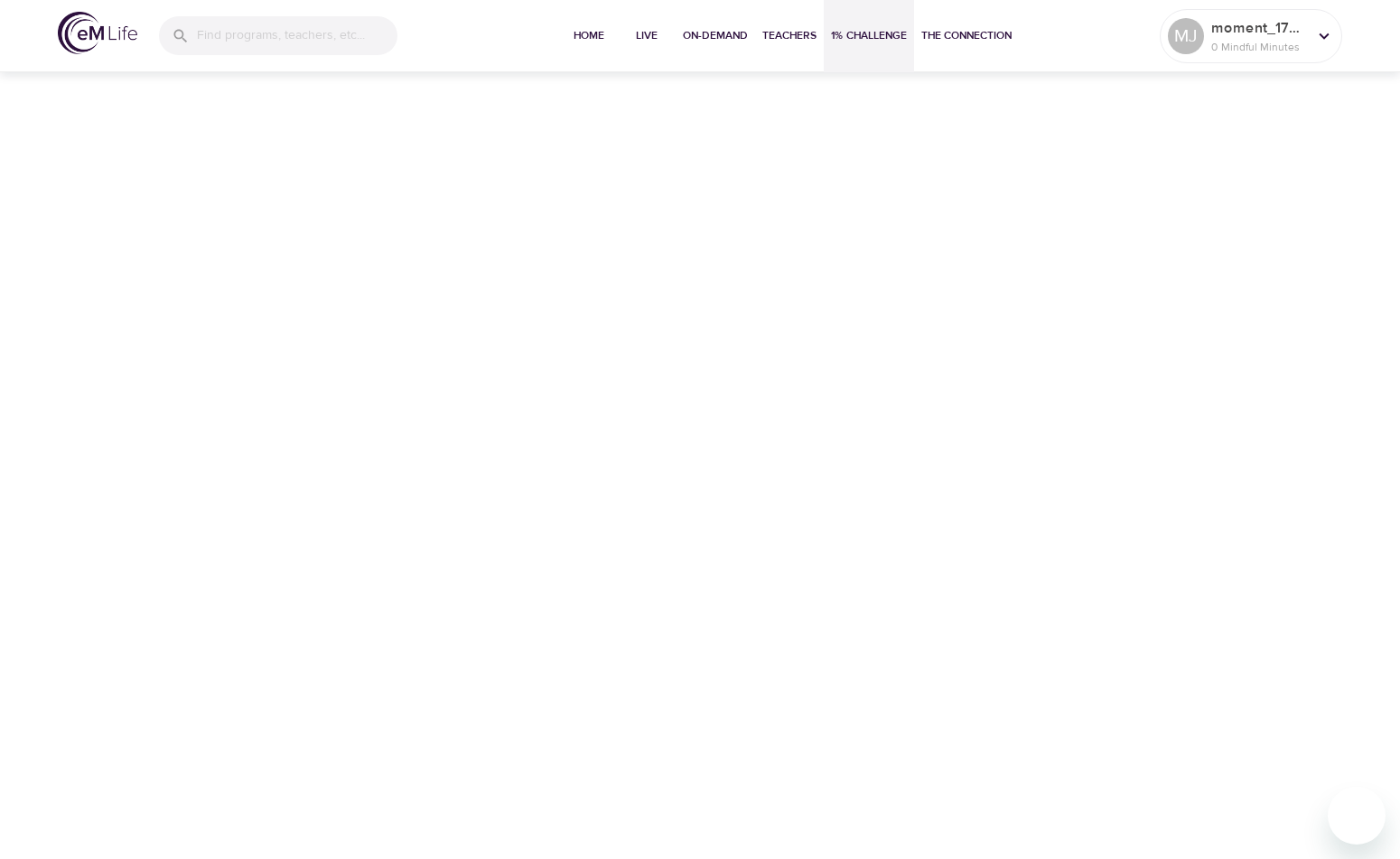
click at [832, 31] on span "1% Challenge" at bounding box center [869, 35] width 76 height 19
click at [604, 43] on span "Home" at bounding box center [589, 35] width 43 height 19
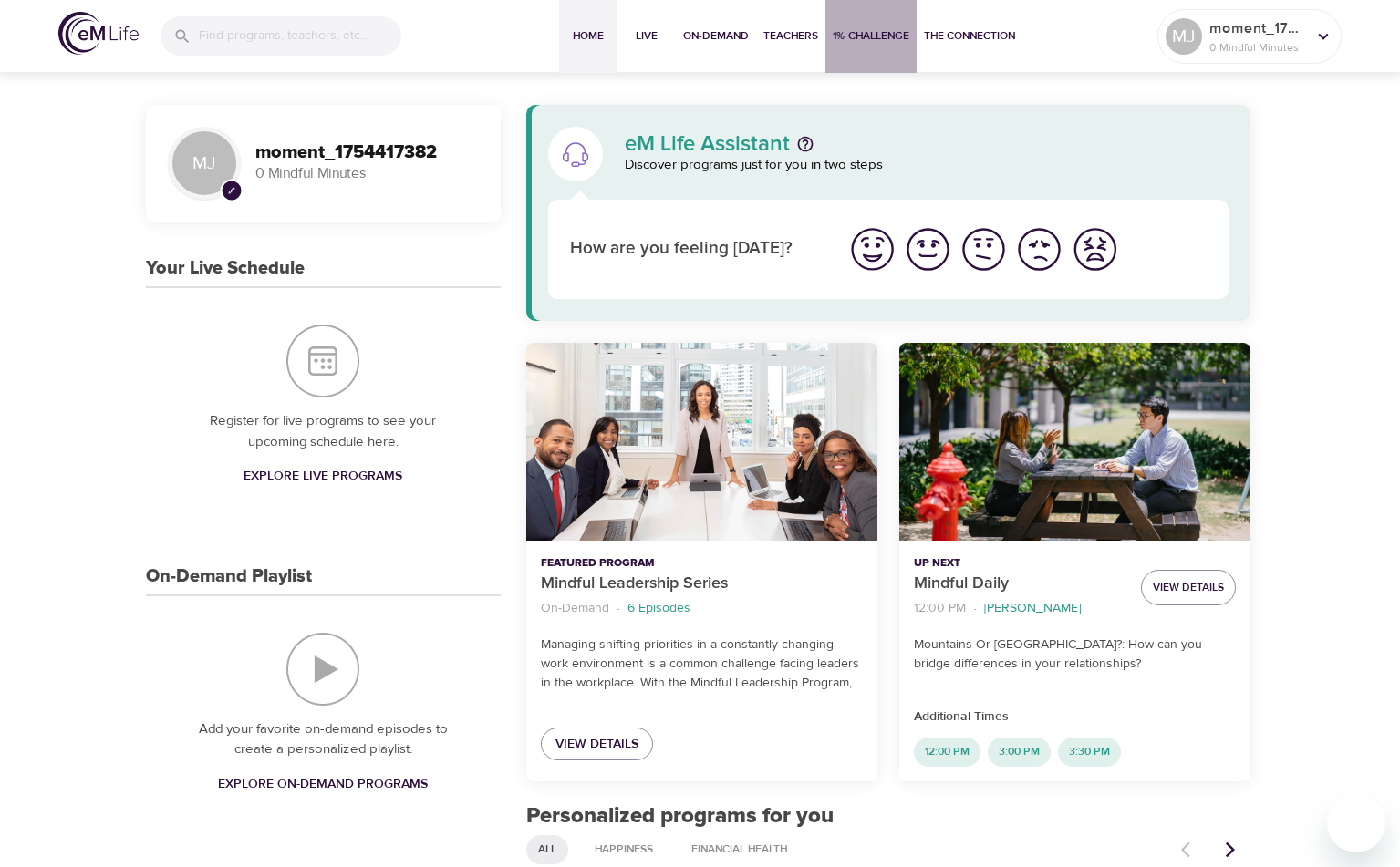
click at [881, 42] on span "1% Challenge" at bounding box center [871, 35] width 76 height 20
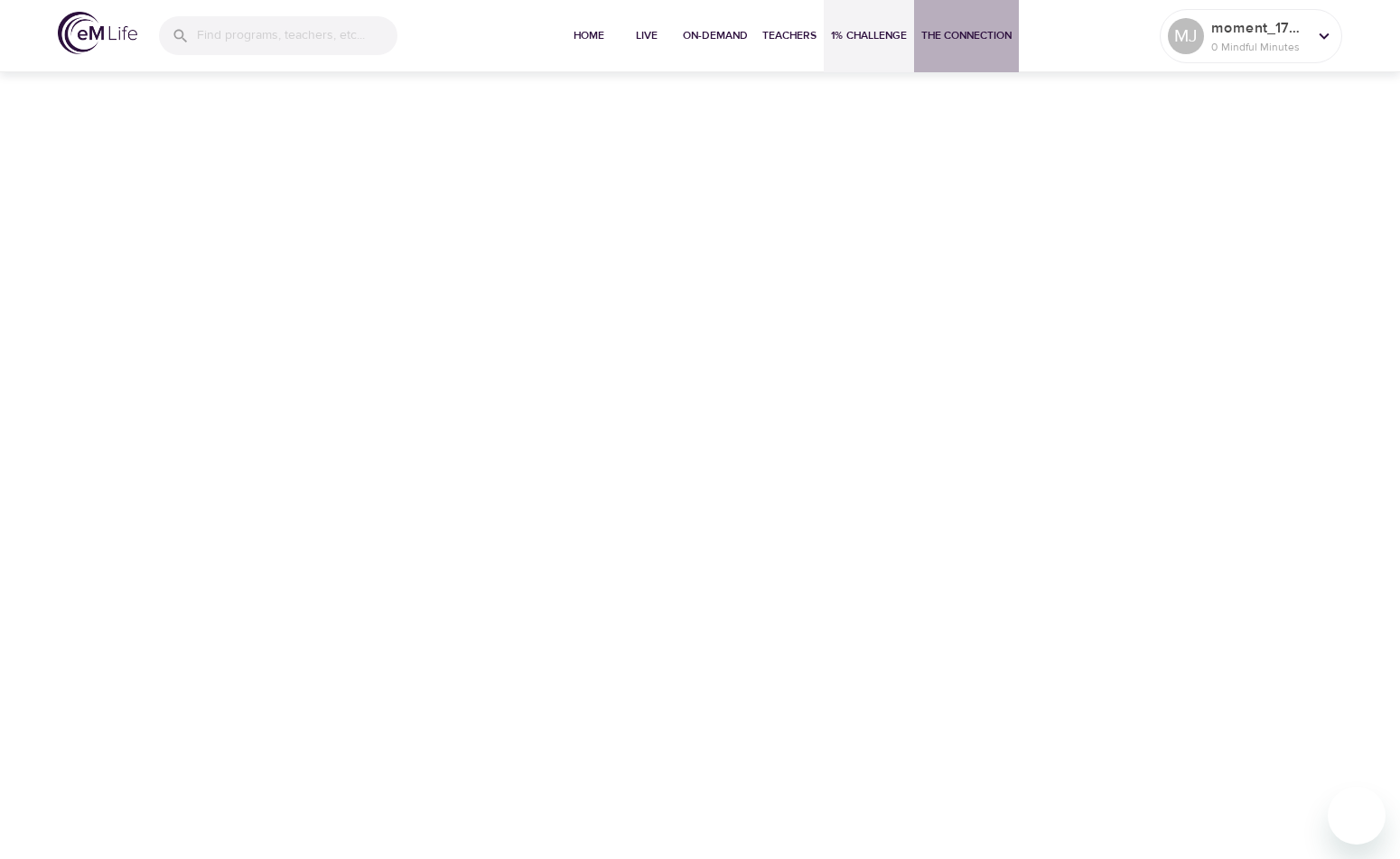
click at [948, 35] on span "The Connection" at bounding box center [966, 35] width 90 height 19
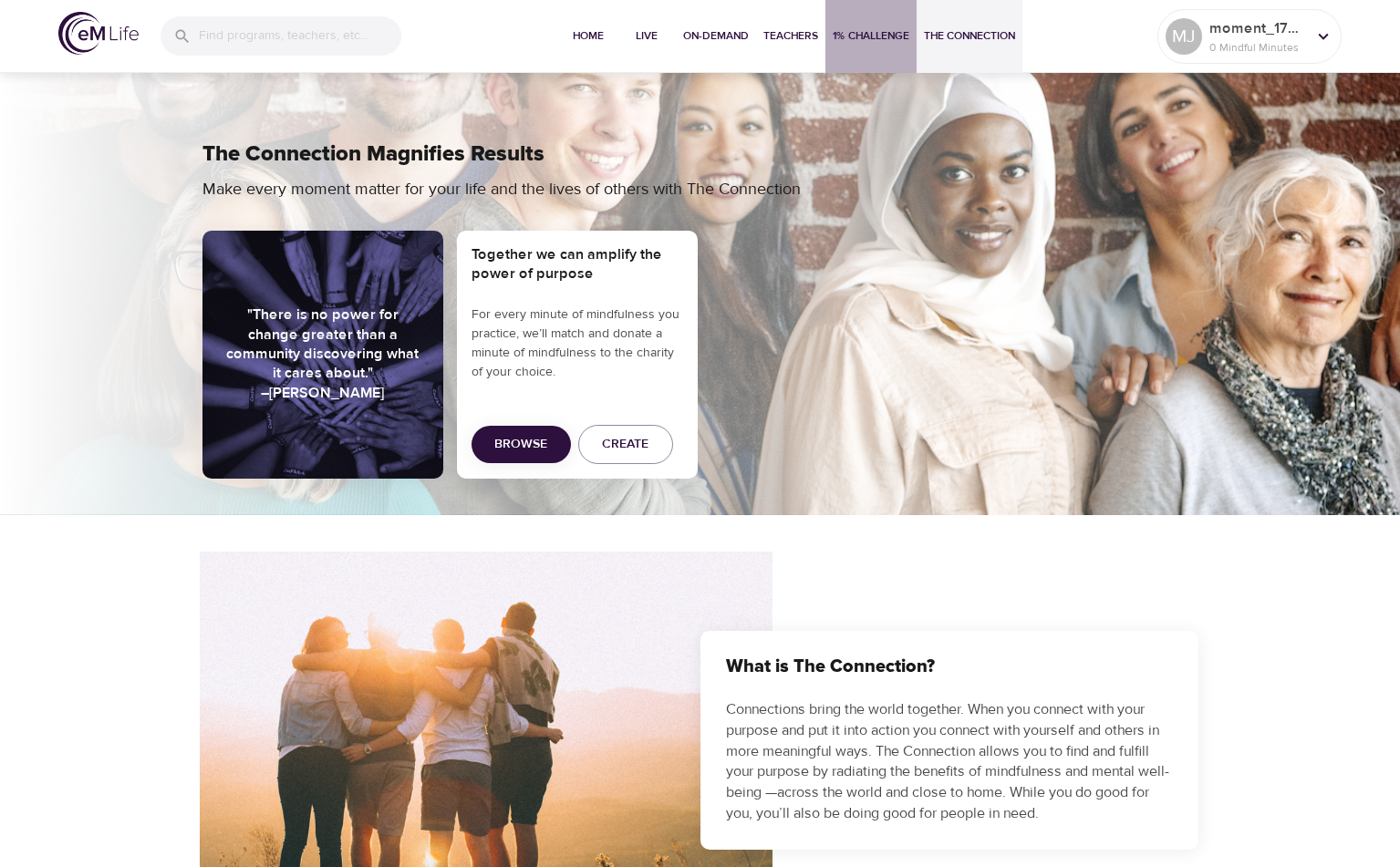
click at [868, 26] on span "1% Challenge" at bounding box center [871, 35] width 76 height 20
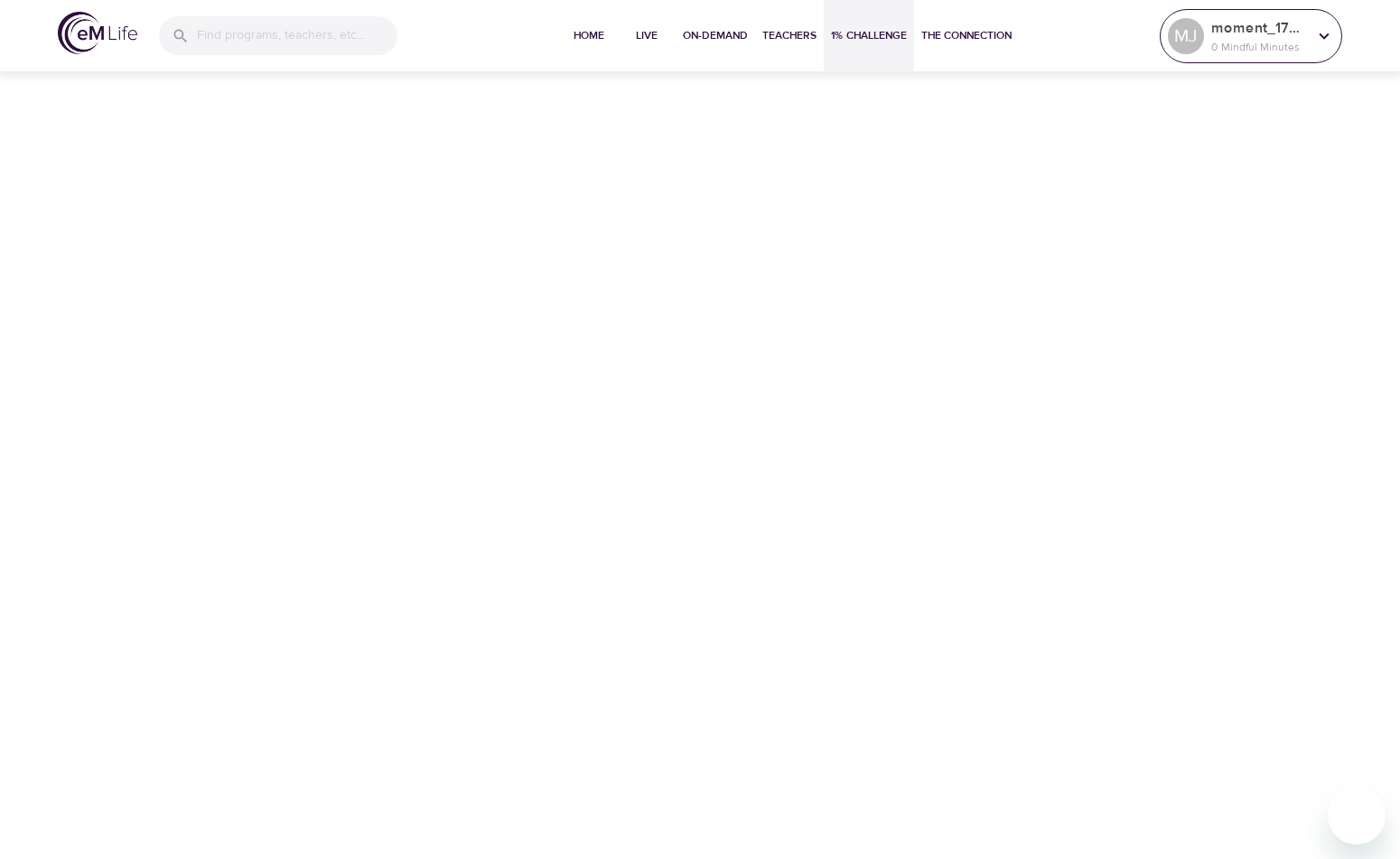
click at [1331, 27] on icon at bounding box center [1324, 36] width 20 height 20
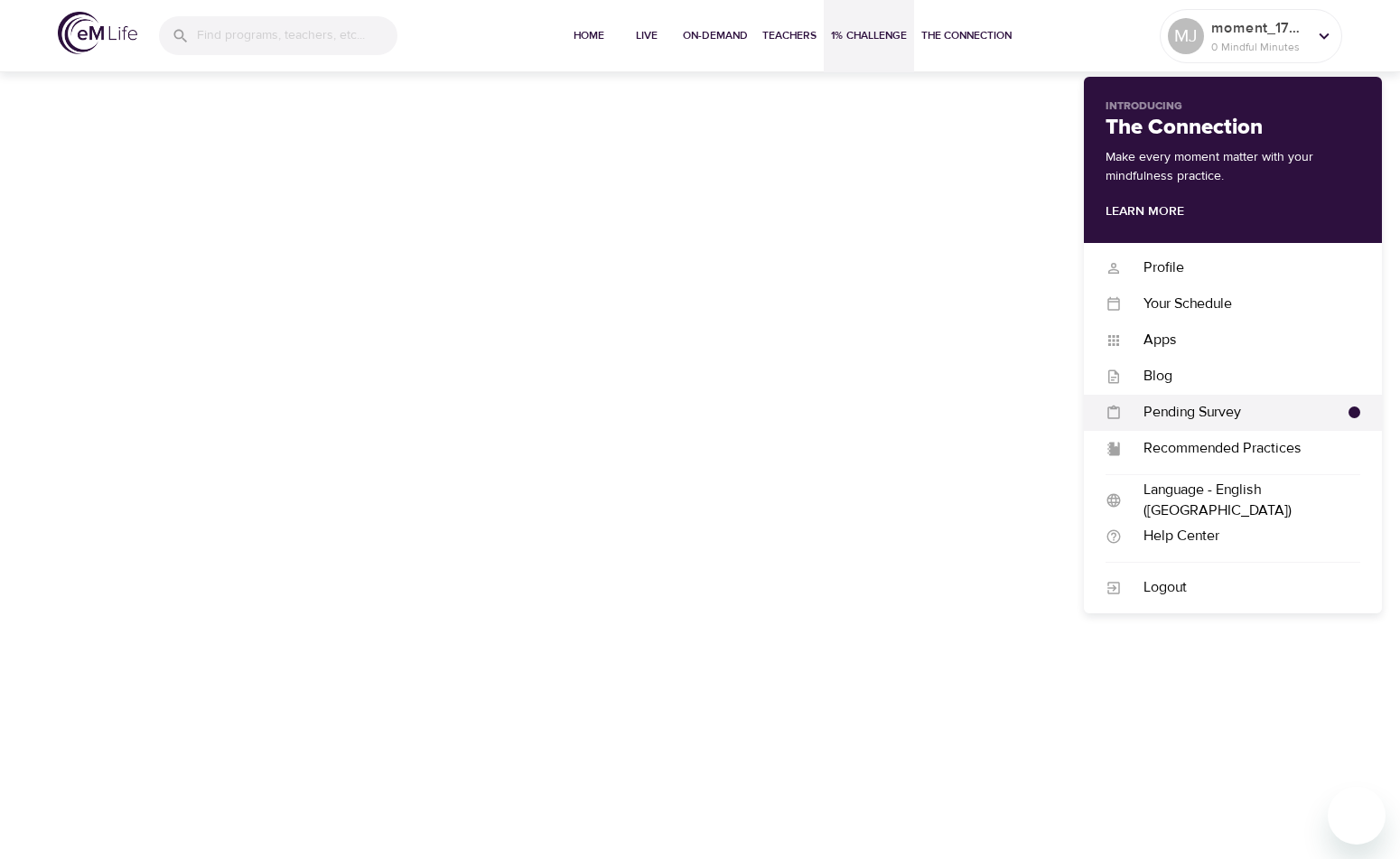
click at [1210, 396] on div "Pending Survey Pending Survey" at bounding box center [1233, 412] width 298 height 36
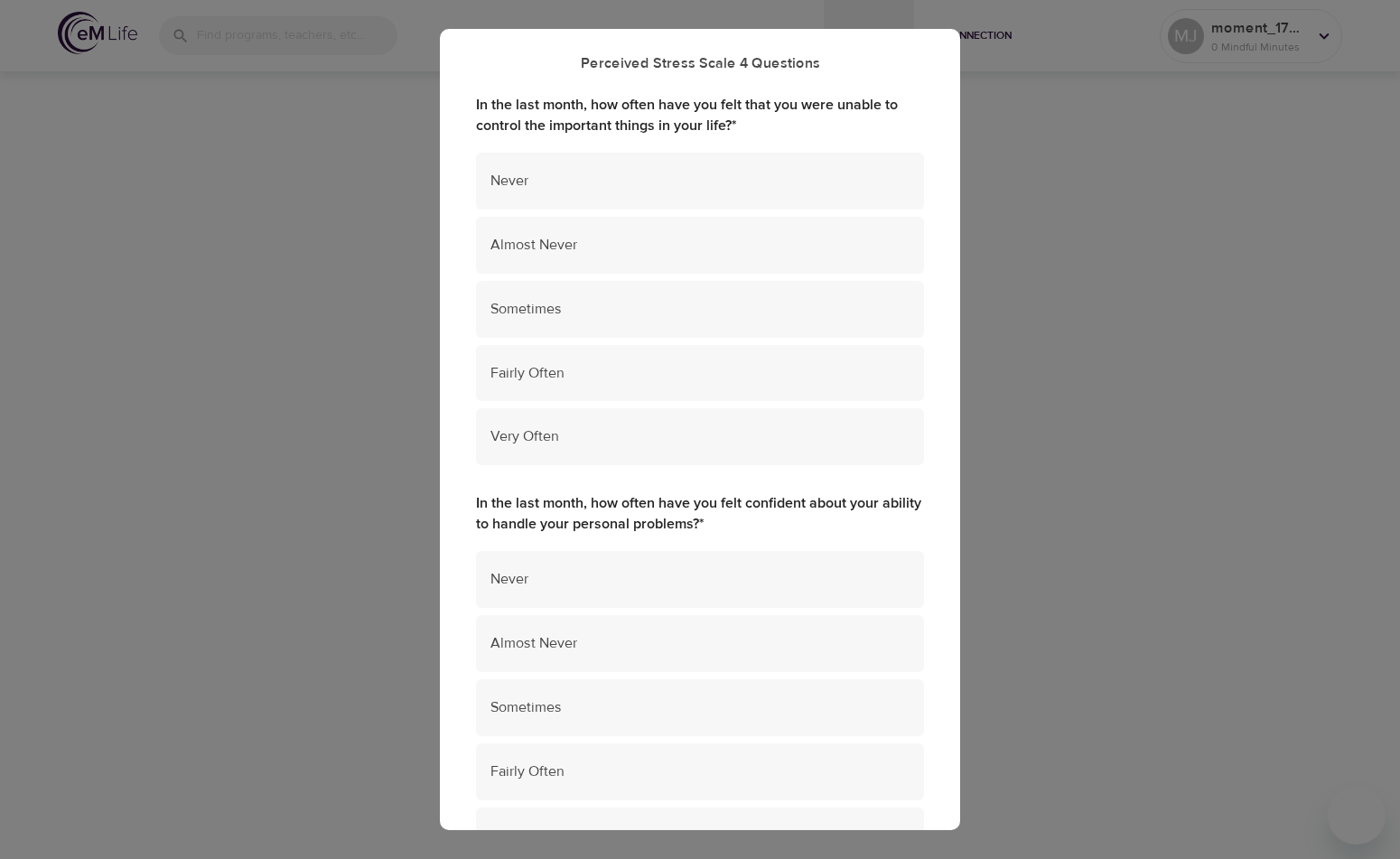
scroll to position [181, 0]
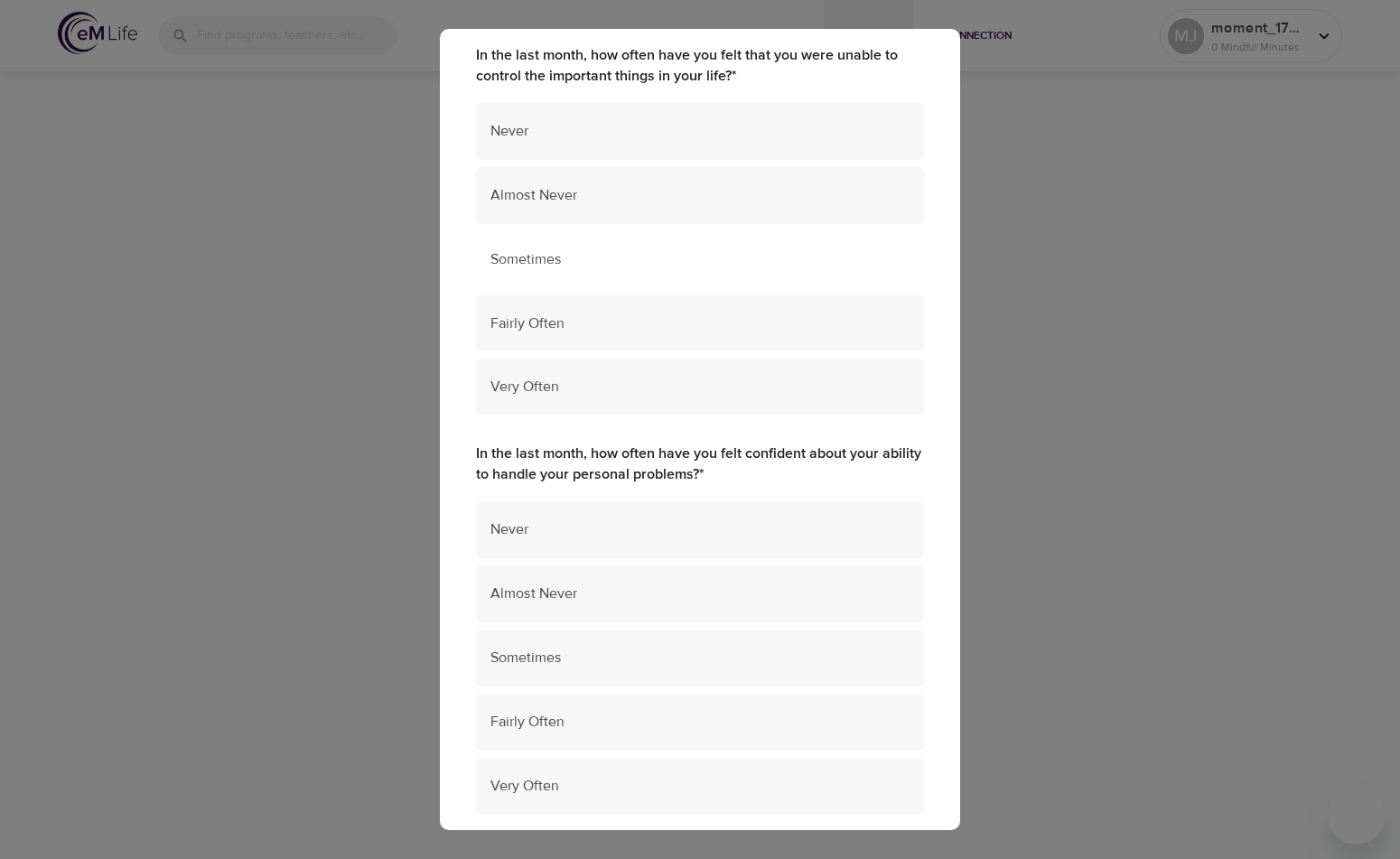
click at [573, 277] on div "Sometimes" at bounding box center [700, 260] width 449 height 57
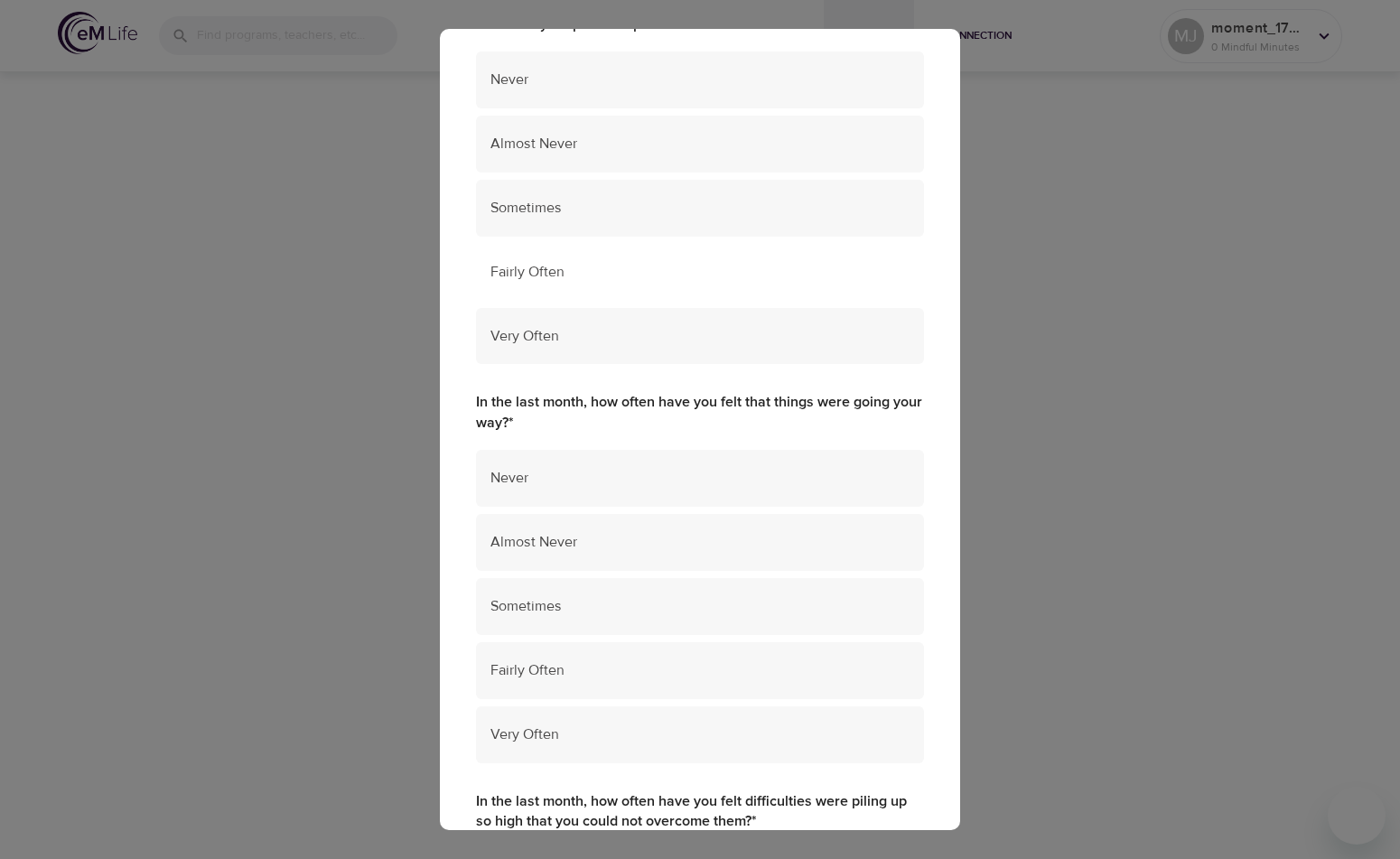
scroll to position [632, 0]
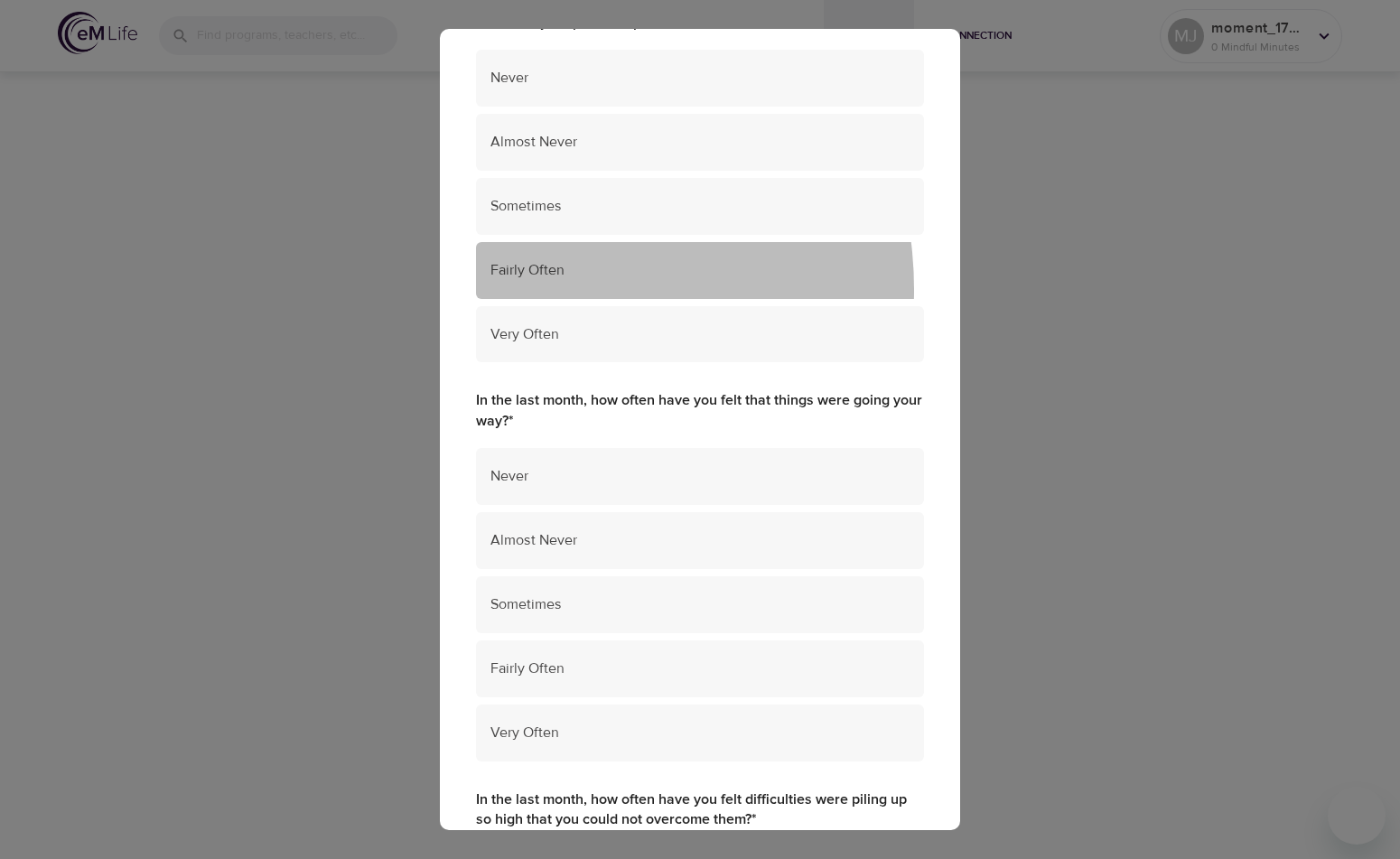
click at [535, 290] on div "Fairly Often" at bounding box center [700, 270] width 449 height 57
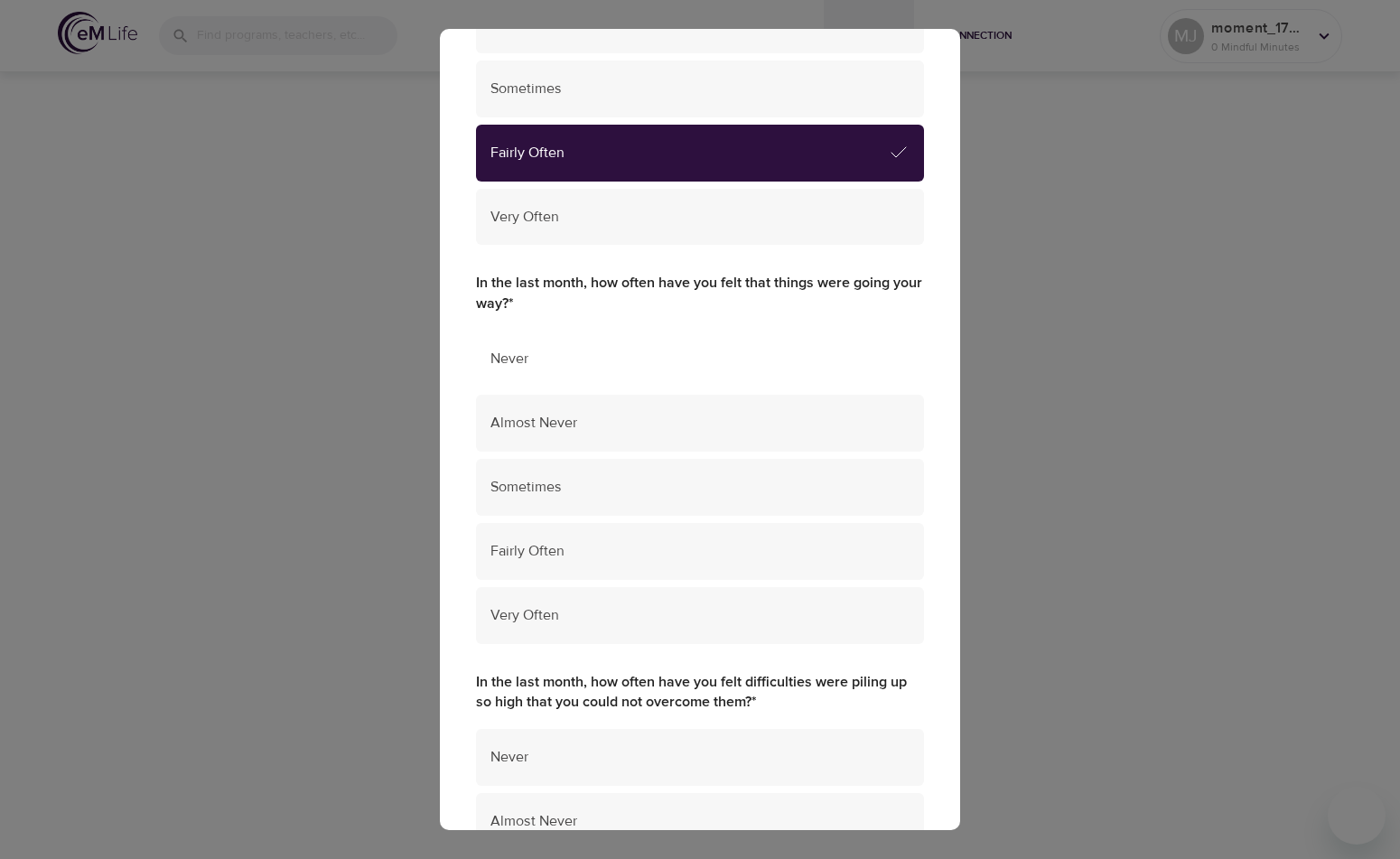
scroll to position [903, 0]
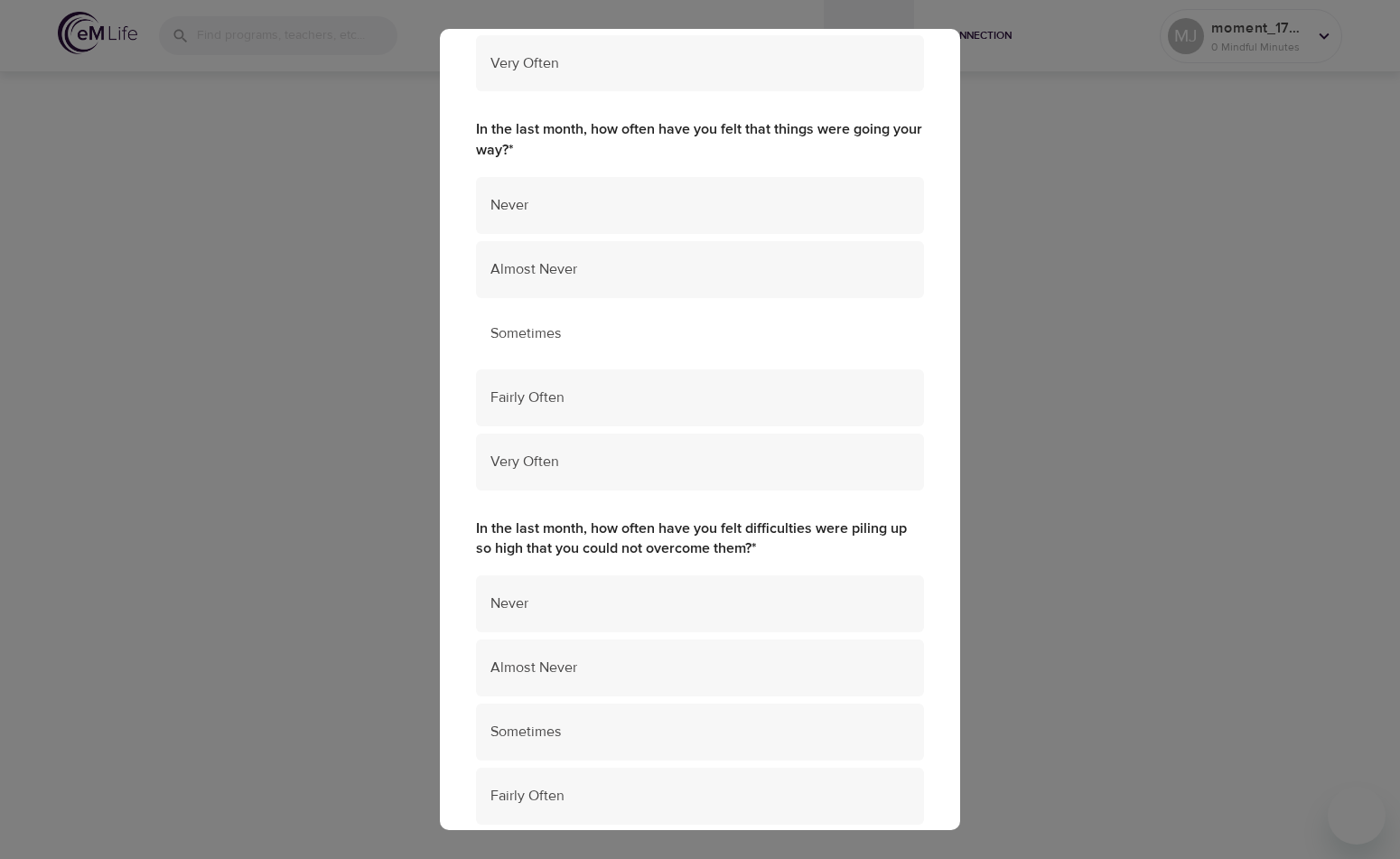
click at [506, 324] on div "Sometimes" at bounding box center [700, 334] width 449 height 57
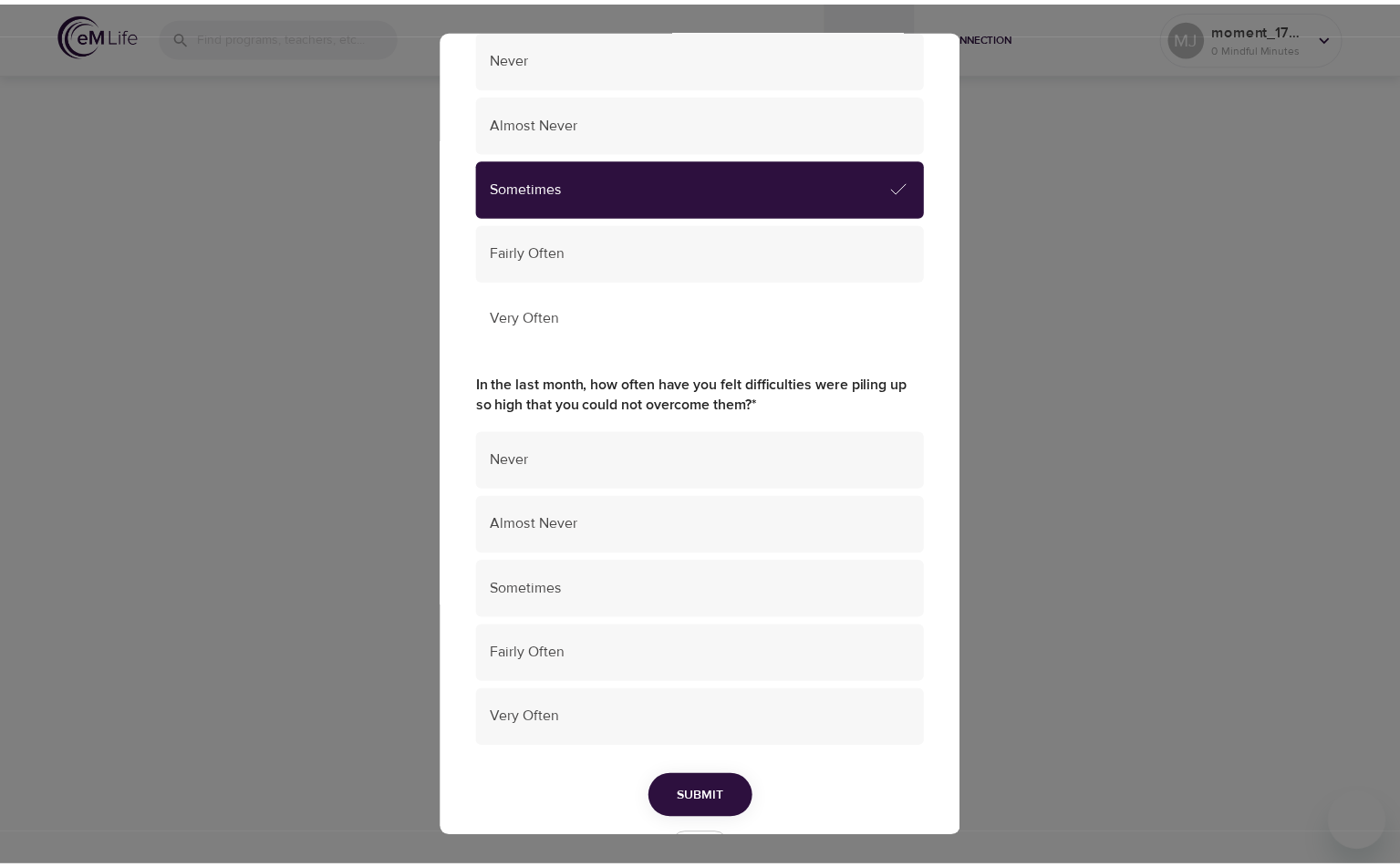
scroll to position [1094, 0]
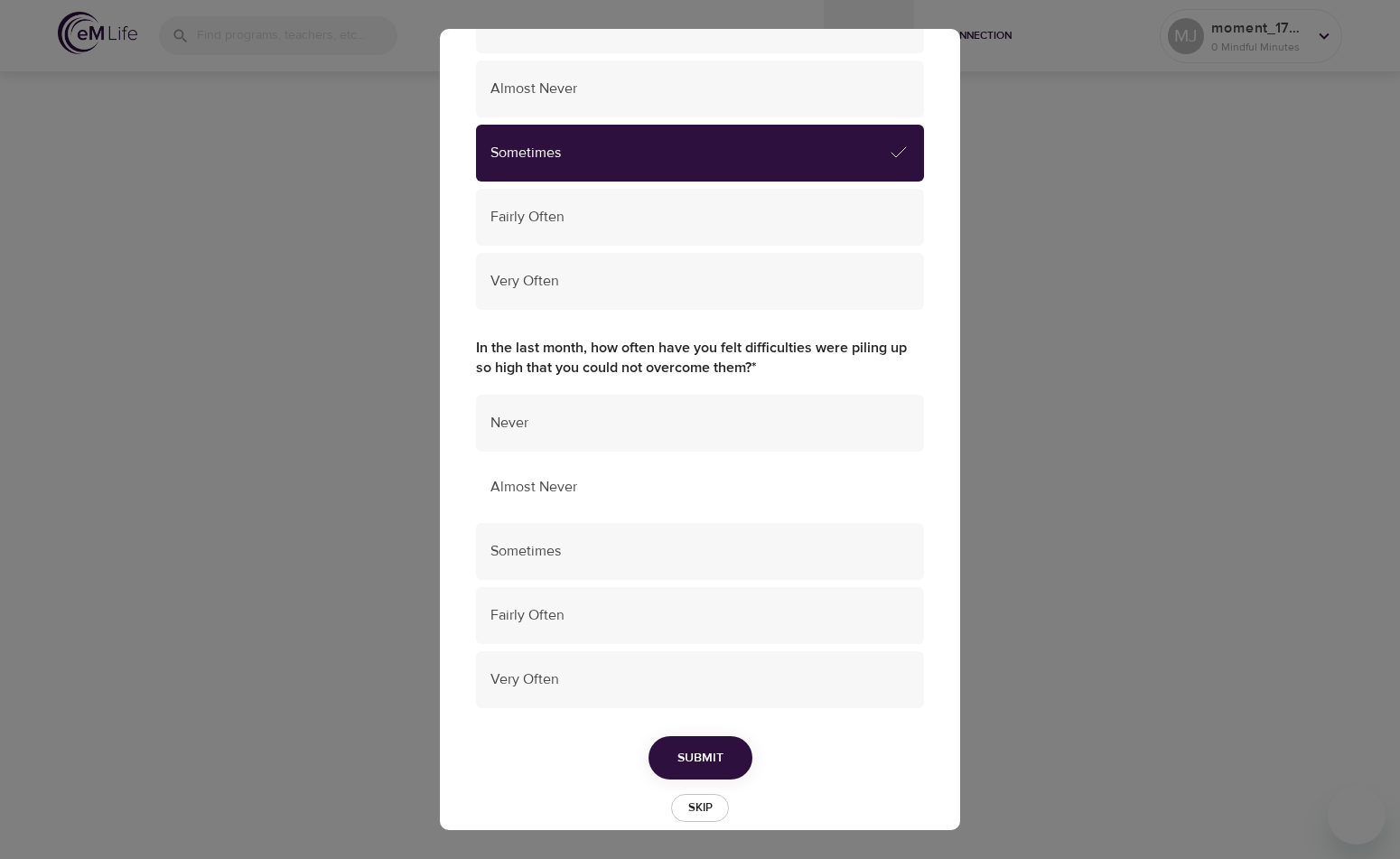
click at [514, 510] on div "Almost Never" at bounding box center [700, 487] width 449 height 57
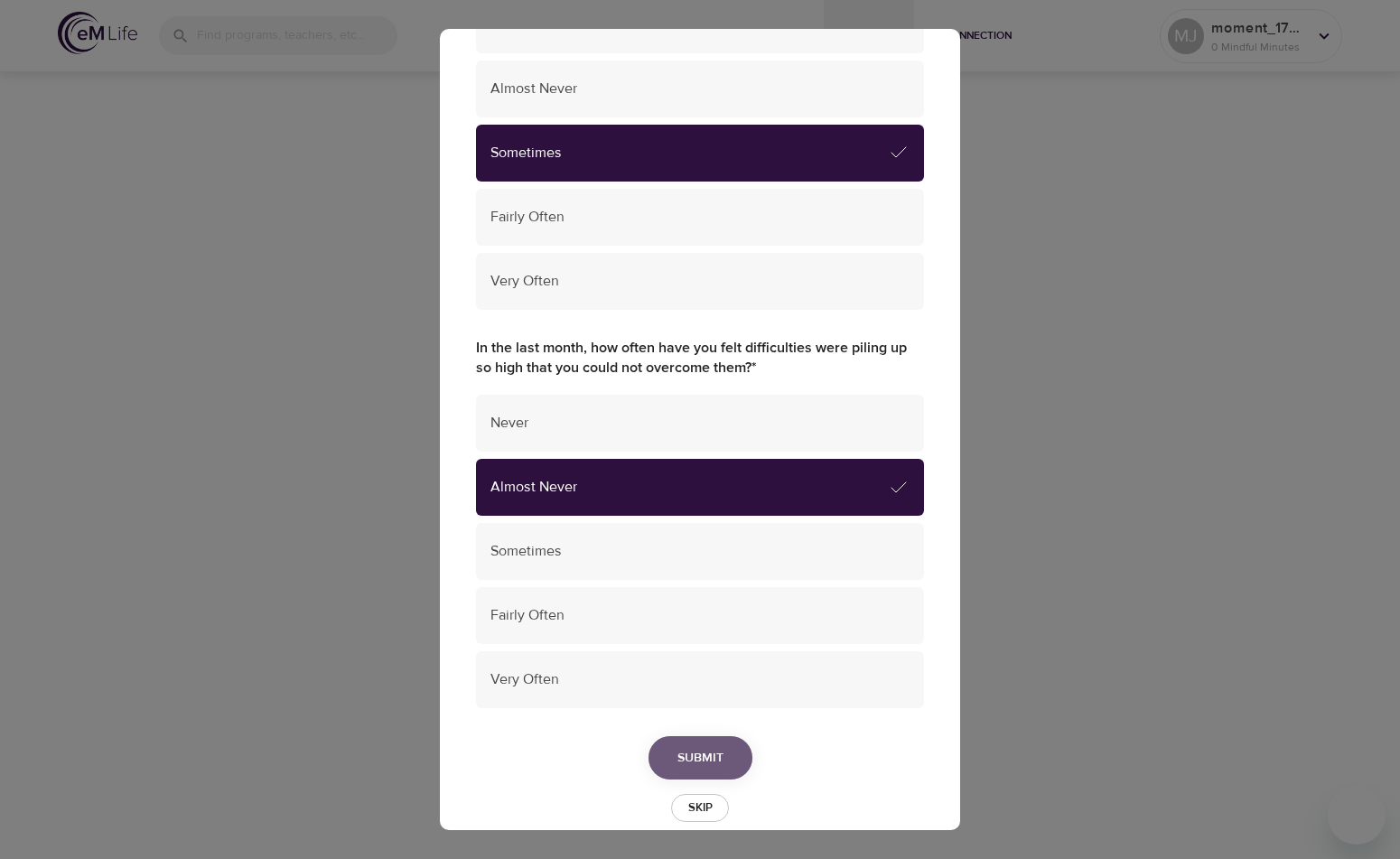
click at [681, 747] on span "Submit" at bounding box center [700, 758] width 46 height 22
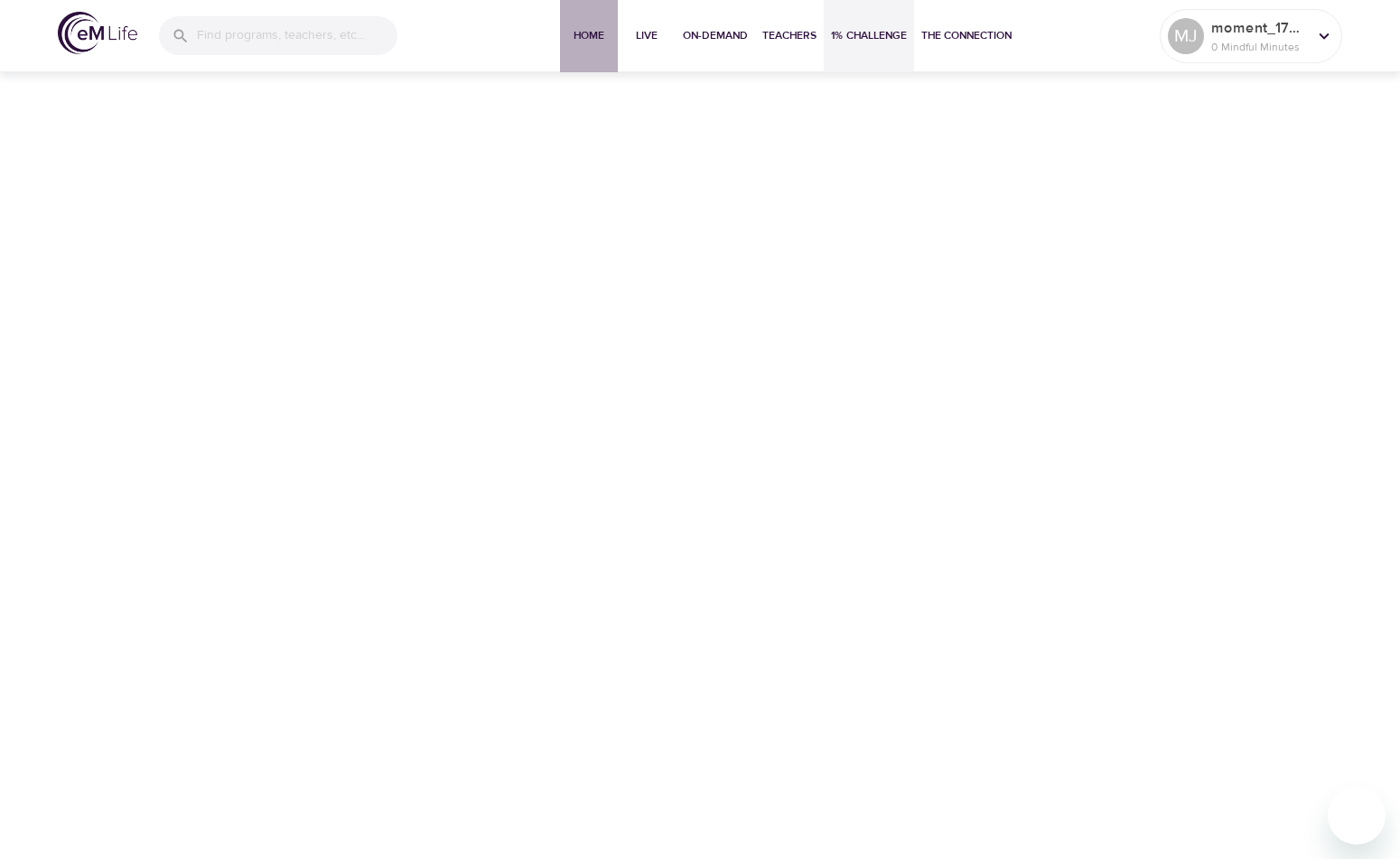
click at [580, 32] on span "Home" at bounding box center [589, 35] width 43 height 19
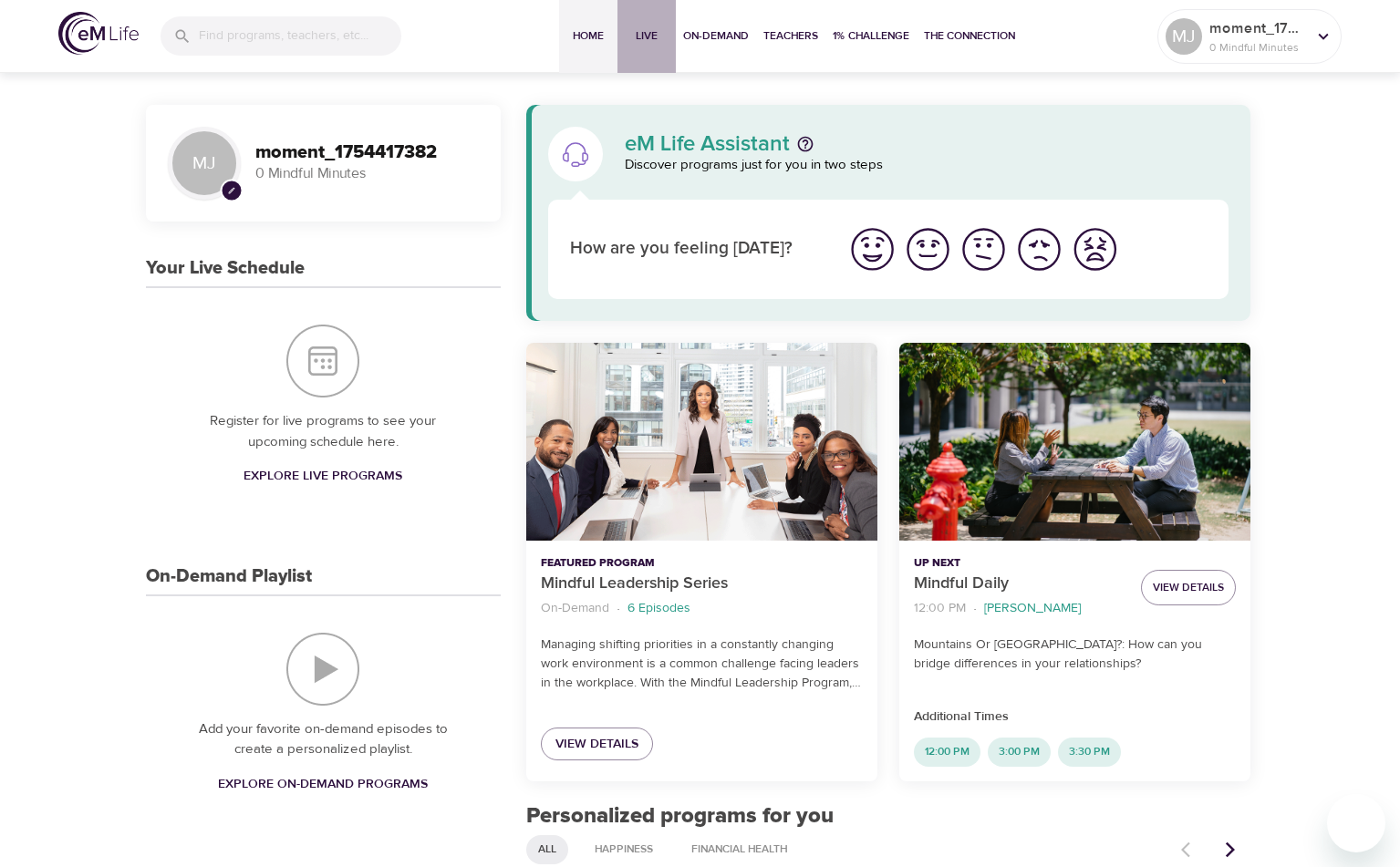
click at [618, 36] on button "Live" at bounding box center [646, 36] width 59 height 73
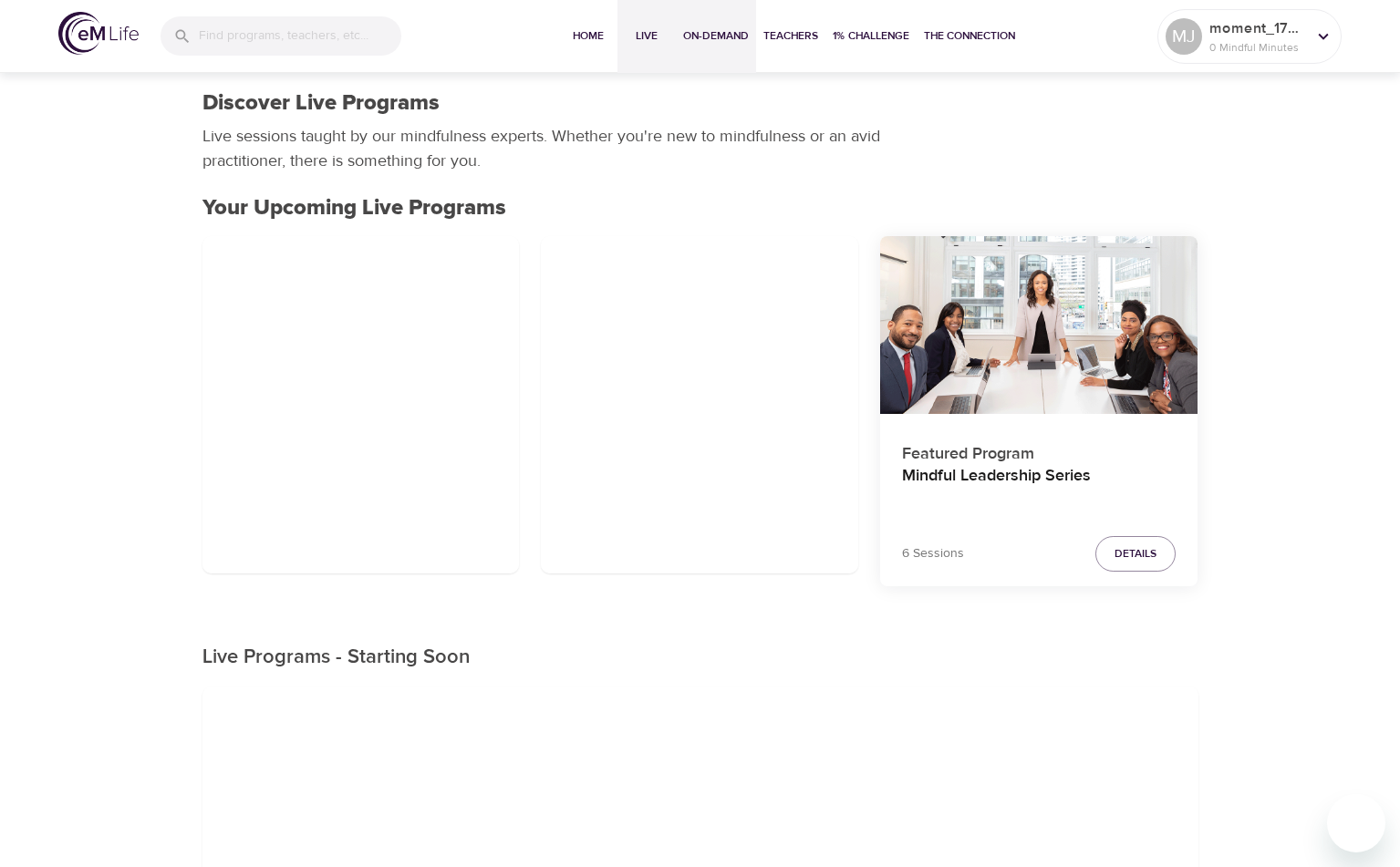
click at [714, 32] on span "On-Demand" at bounding box center [715, 35] width 65 height 20
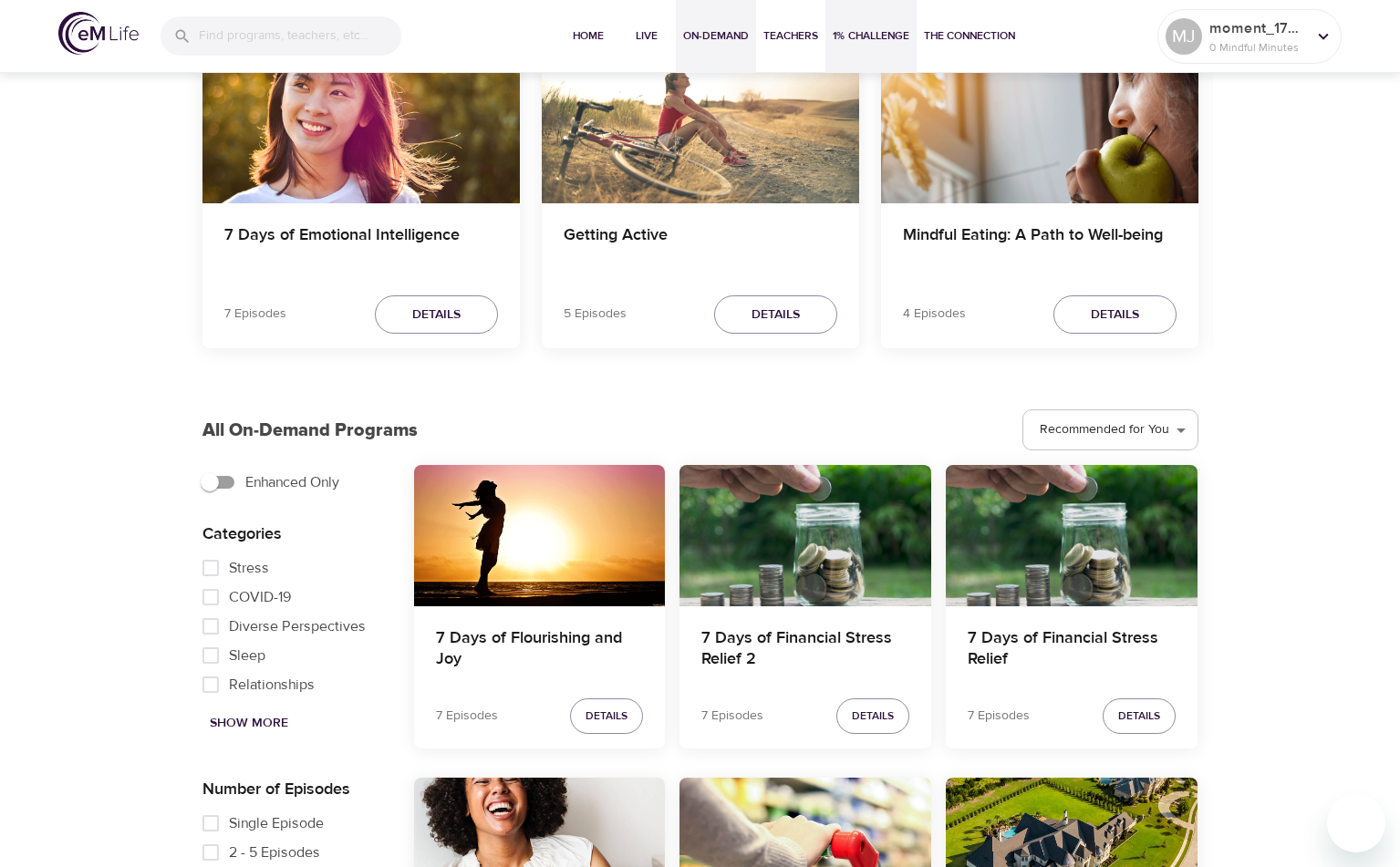
scroll to position [183, 0]
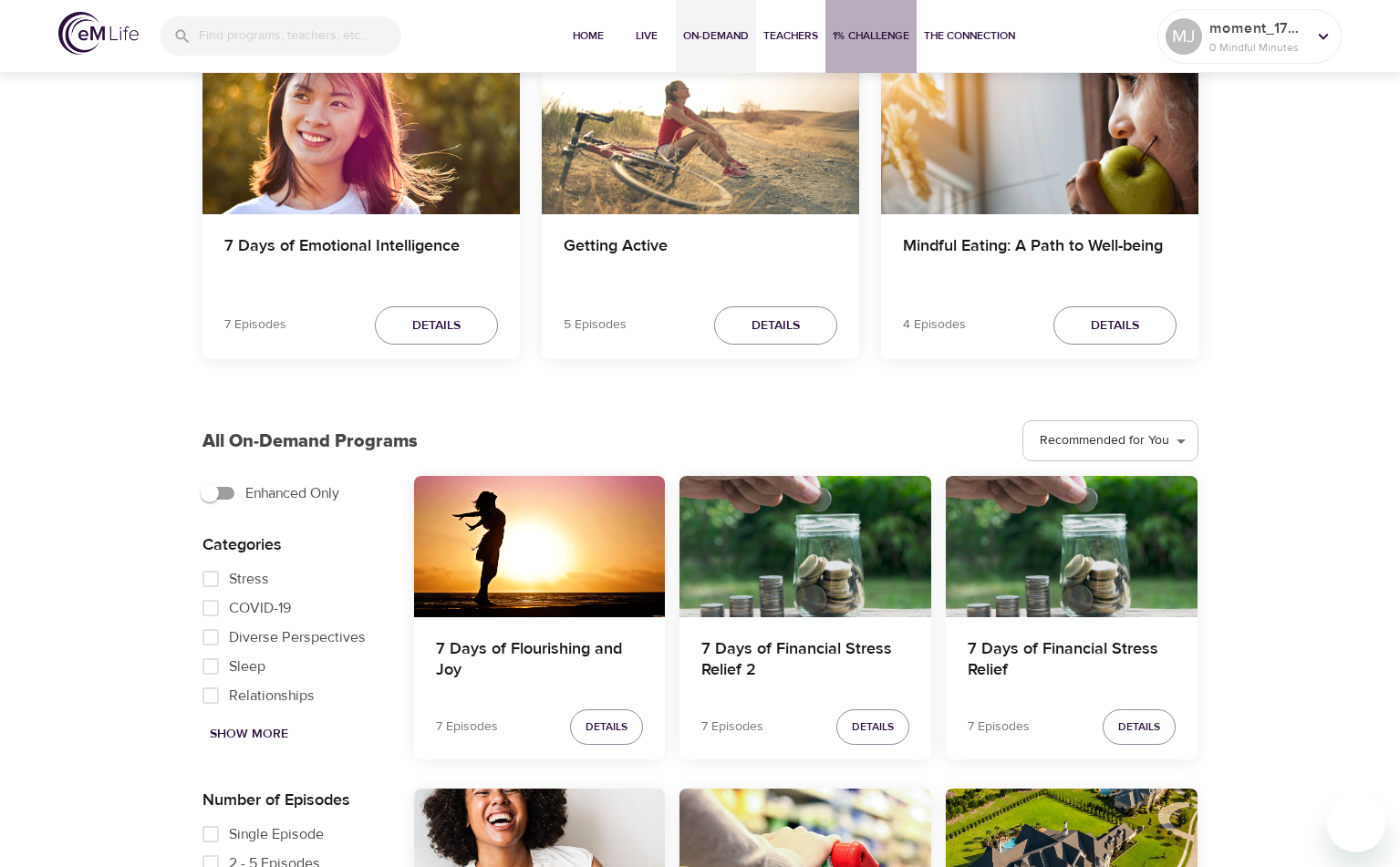
click at [862, 42] on span "1% Challenge" at bounding box center [871, 35] width 76 height 20
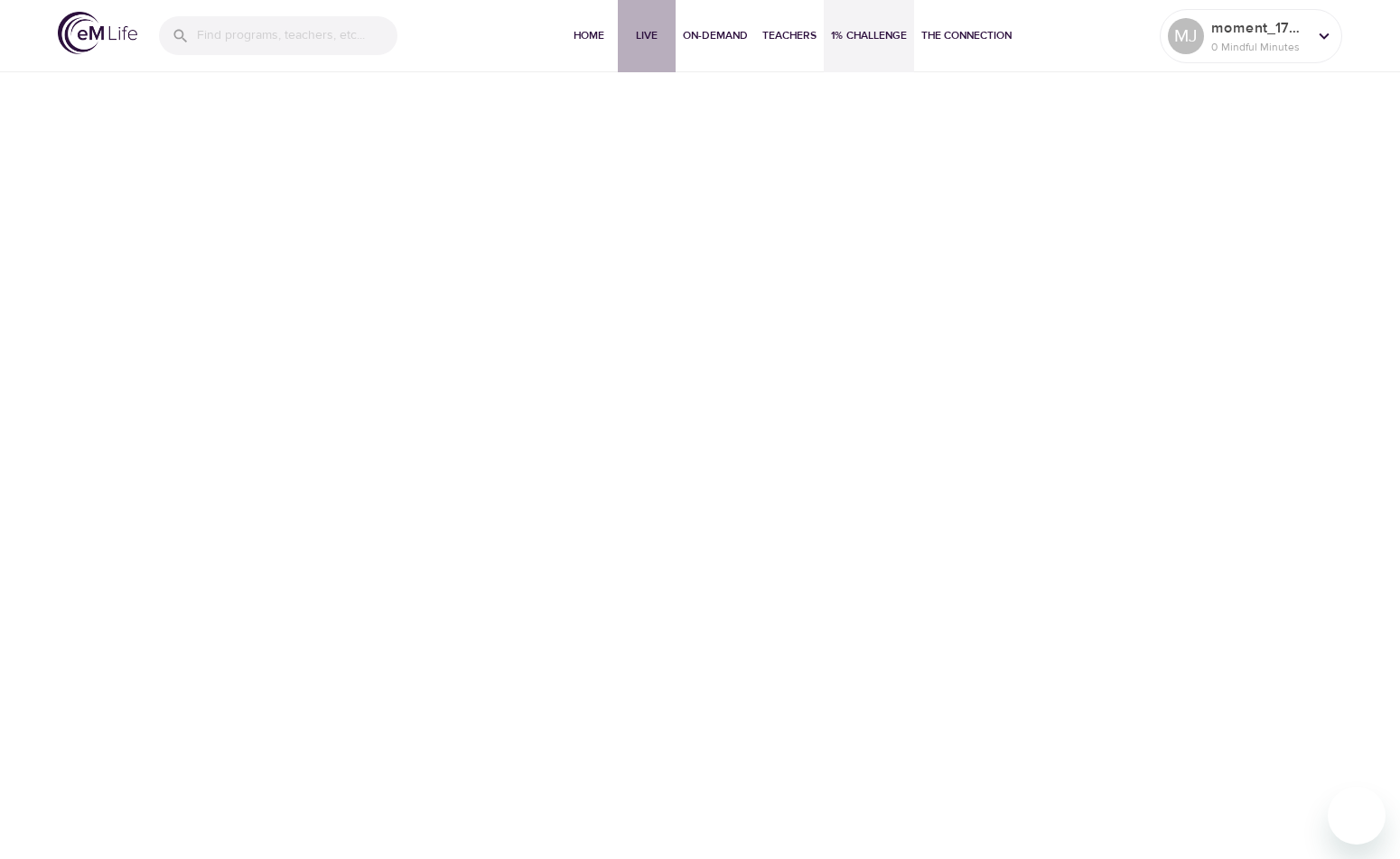
click at [633, 54] on button "Live" at bounding box center [647, 36] width 58 height 72
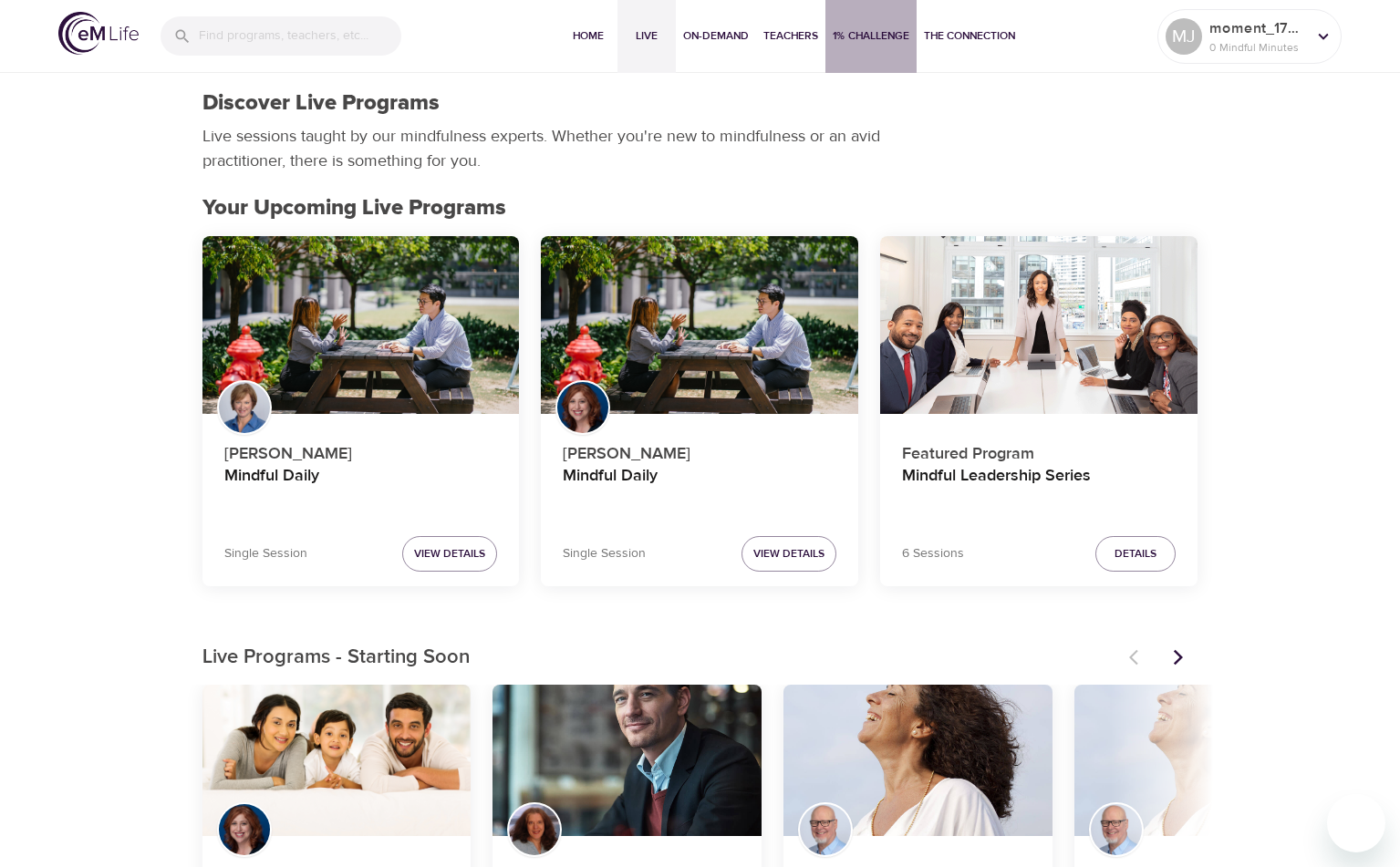
click at [887, 25] on button "1% Challenge" at bounding box center [871, 36] width 91 height 73
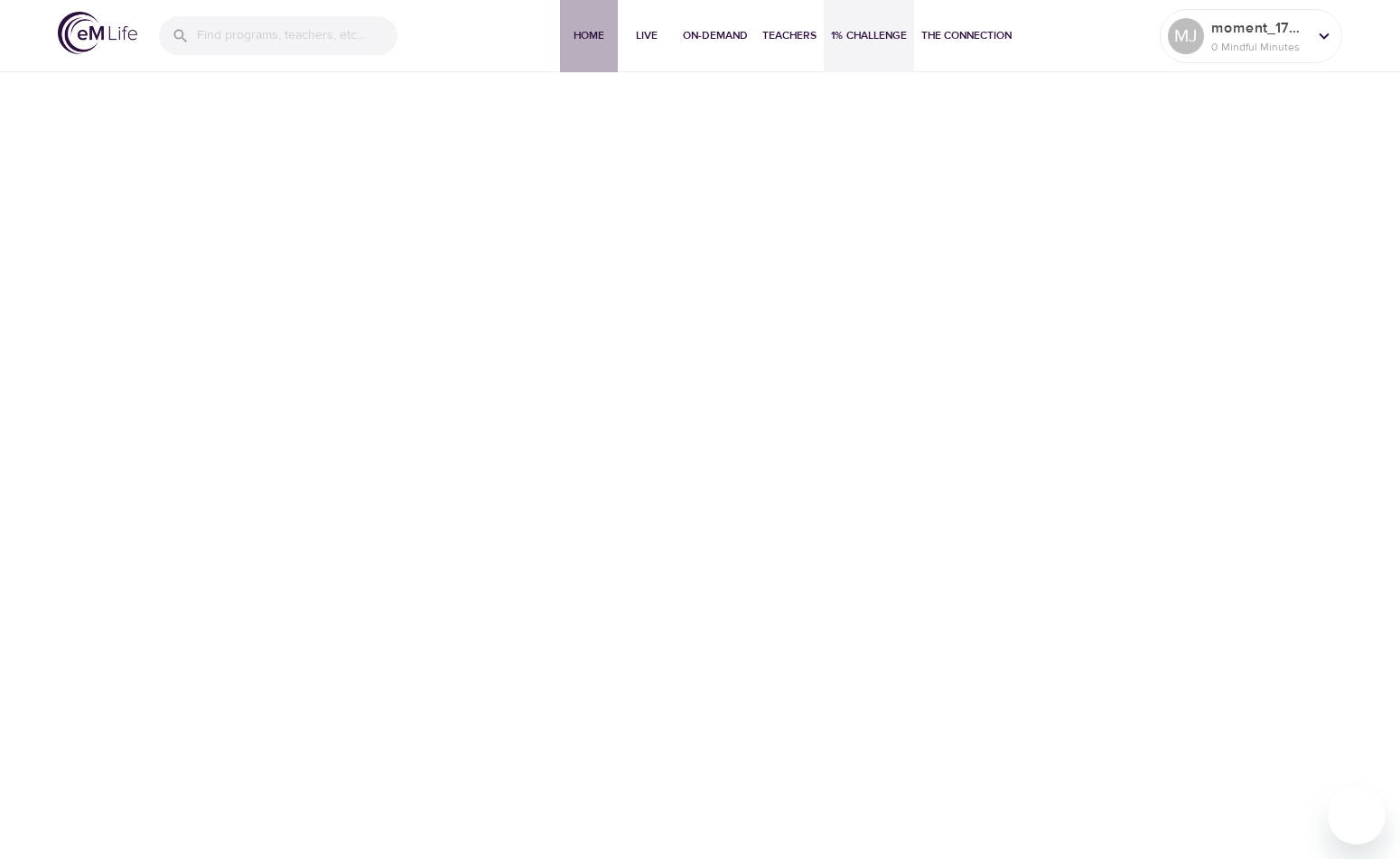
click at [598, 38] on span "Home" at bounding box center [589, 35] width 43 height 19
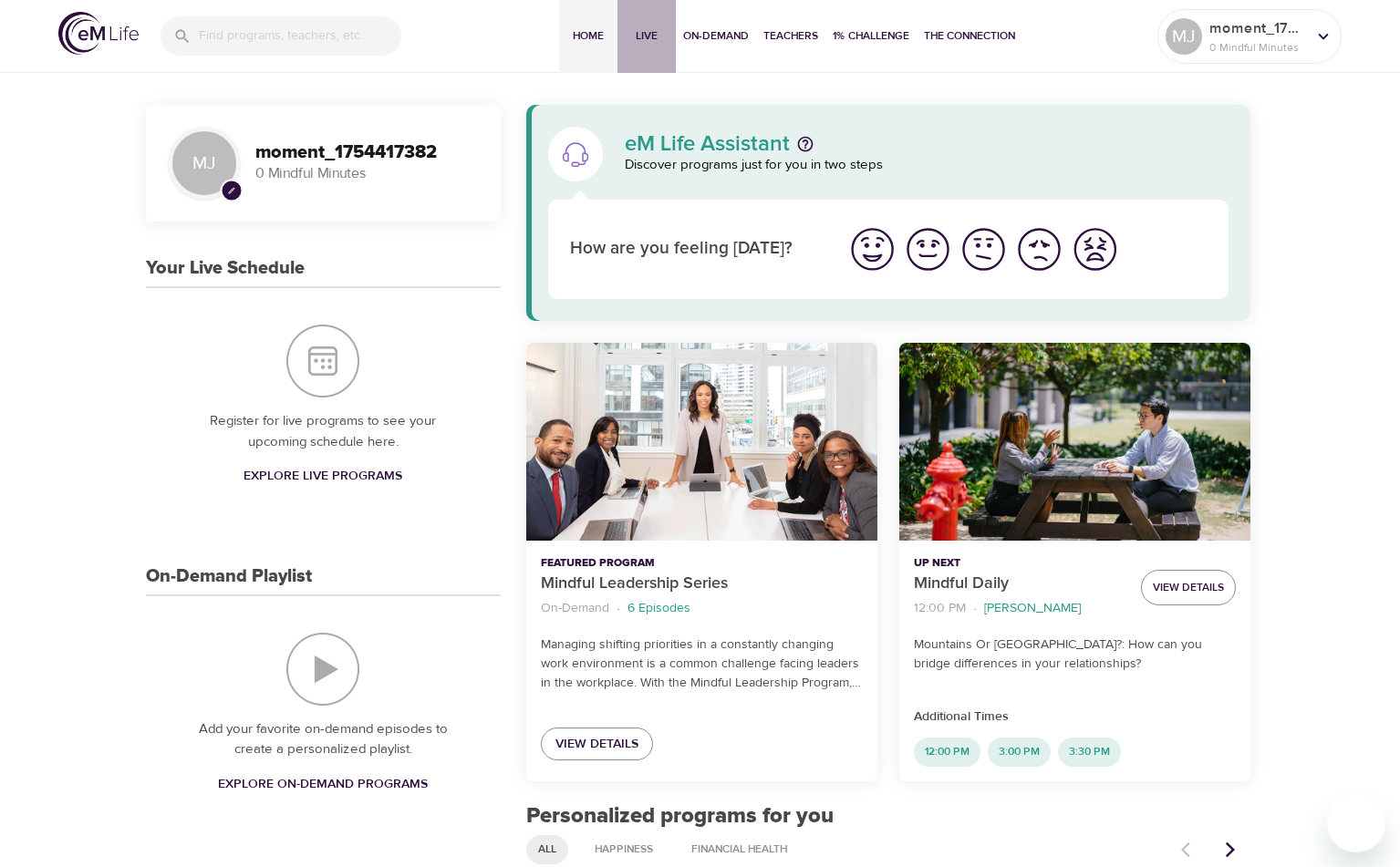
click at [639, 50] on button "Live" at bounding box center [646, 36] width 59 height 73
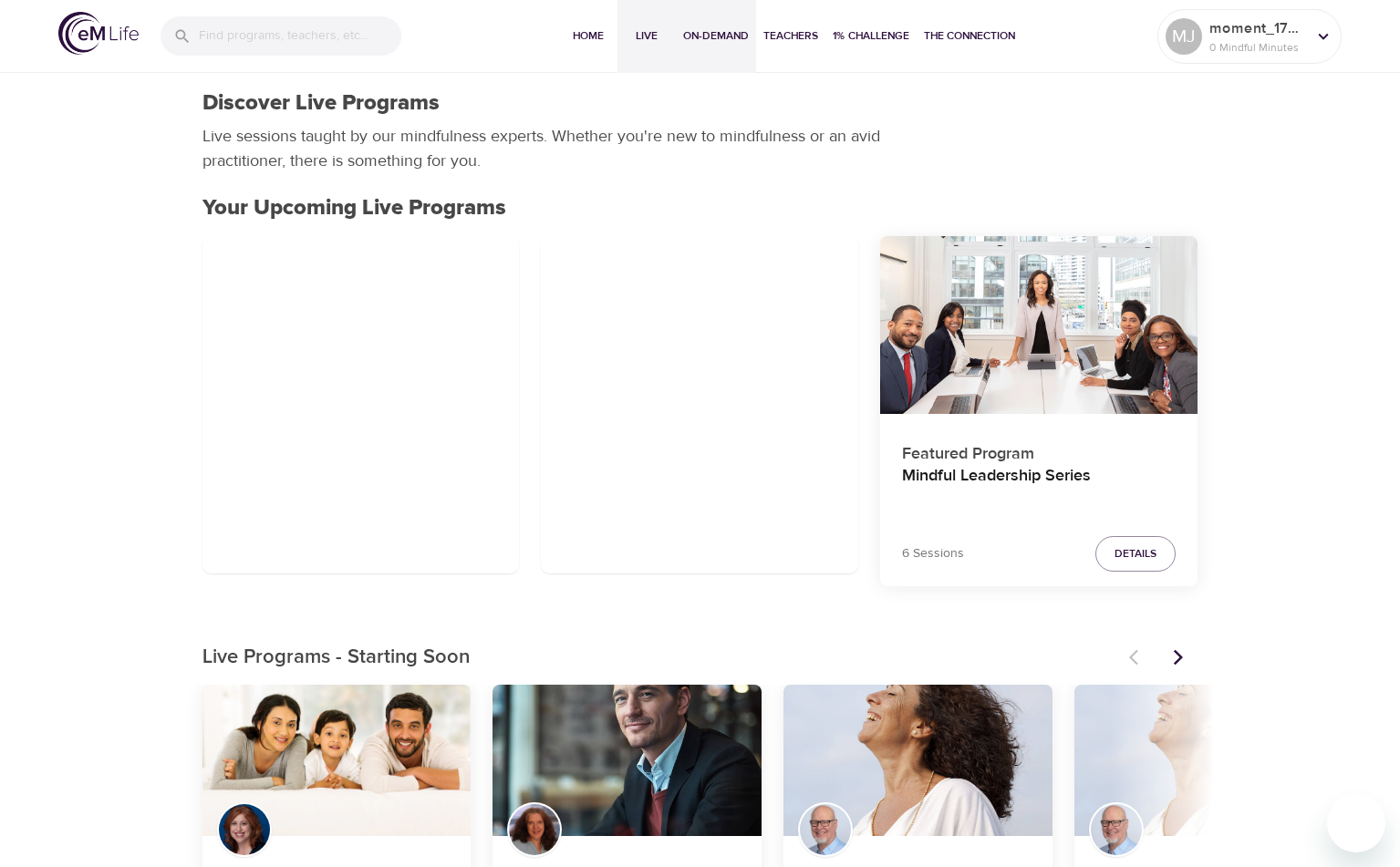
click at [694, 48] on button "On-Demand" at bounding box center [715, 36] width 80 height 73
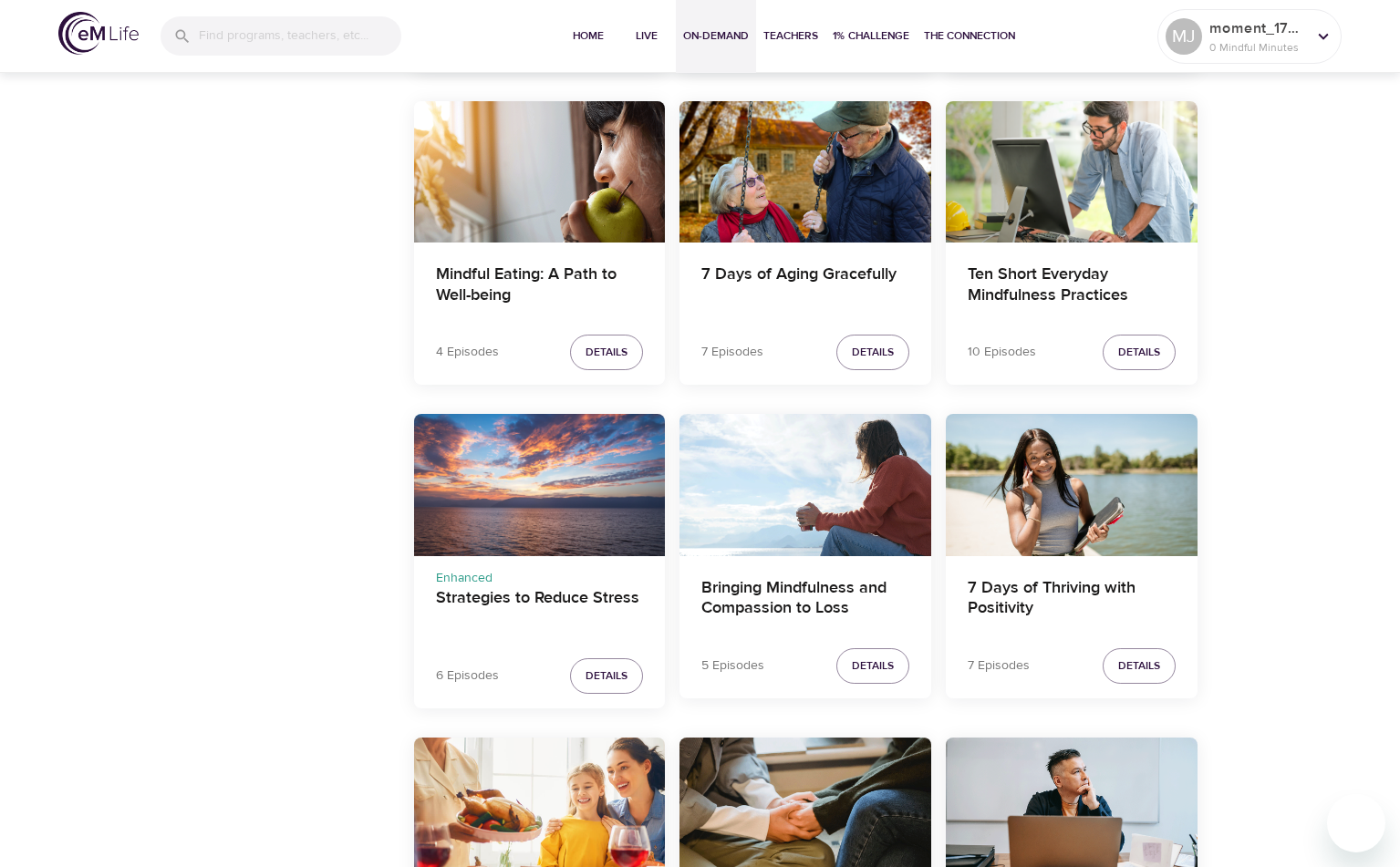
scroll to position [2188, 0]
